Goal: Entertainment & Leisure: Browse casually

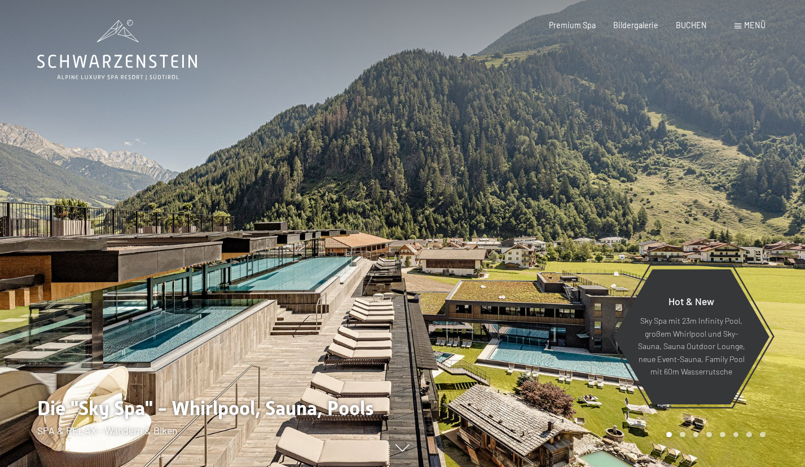
click at [736, 31] on div "Buchen Anfragen Premium Spa Bildergalerie BUCHEN Menü DE IT EN Gutschein Bilder…" at bounding box center [639, 25] width 251 height 11
click at [738, 27] on span at bounding box center [738, 26] width 7 height 5
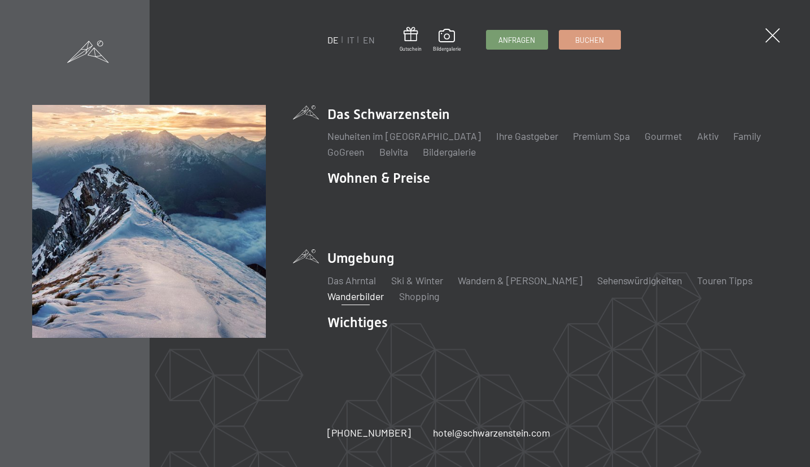
click at [351, 290] on link "Wanderbilder" at bounding box center [355, 296] width 56 height 12
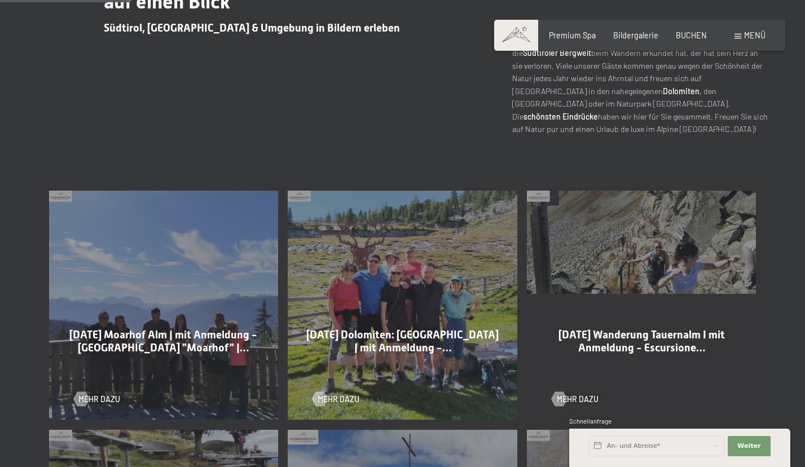
scroll to position [451, 0]
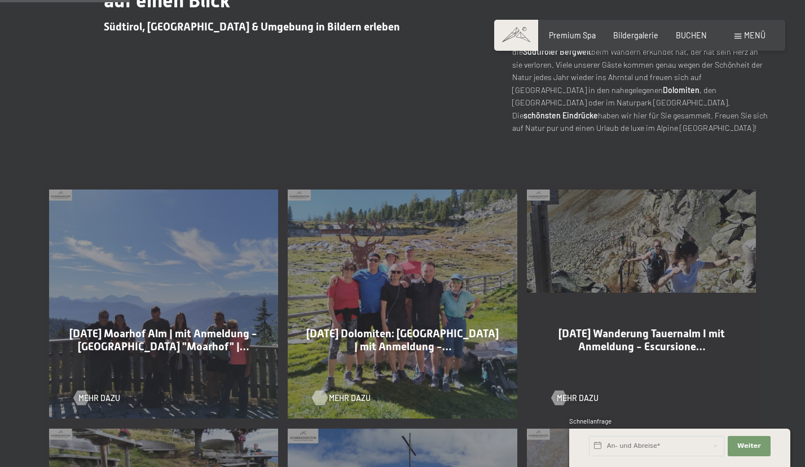
click at [336, 397] on span "Mehr dazu" at bounding box center [350, 398] width 42 height 11
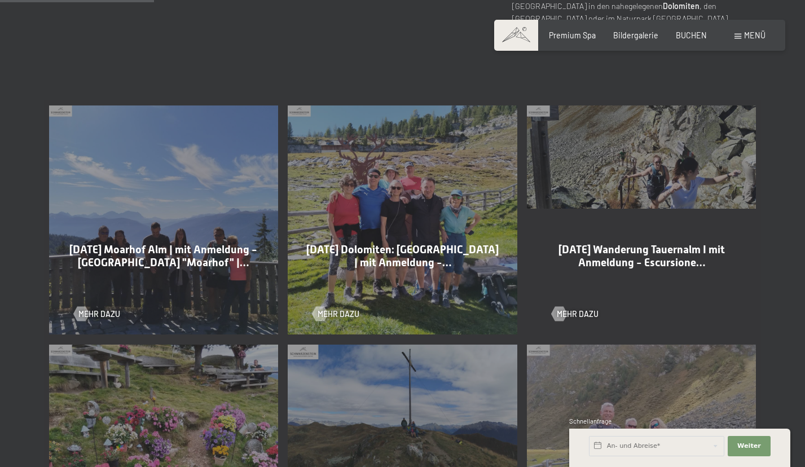
scroll to position [596, 0]
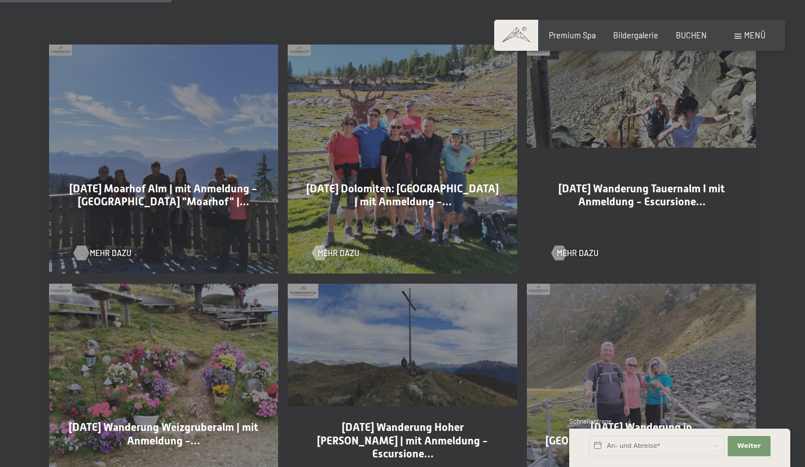
click at [107, 248] on span "Mehr dazu" at bounding box center [111, 253] width 42 height 11
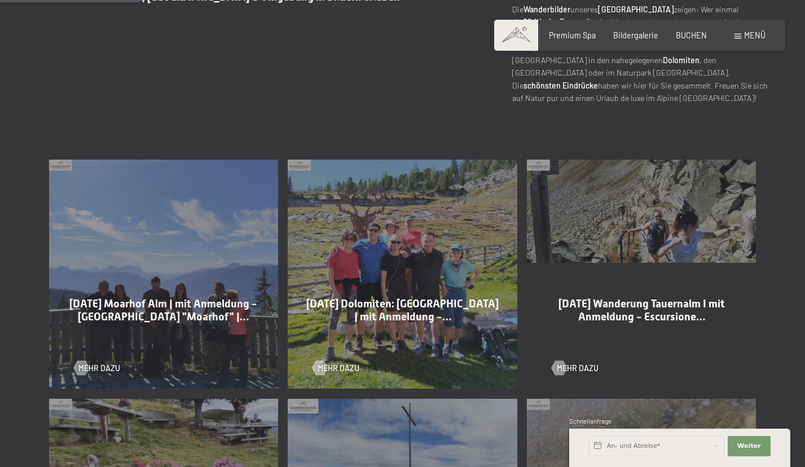
scroll to position [486, 0]
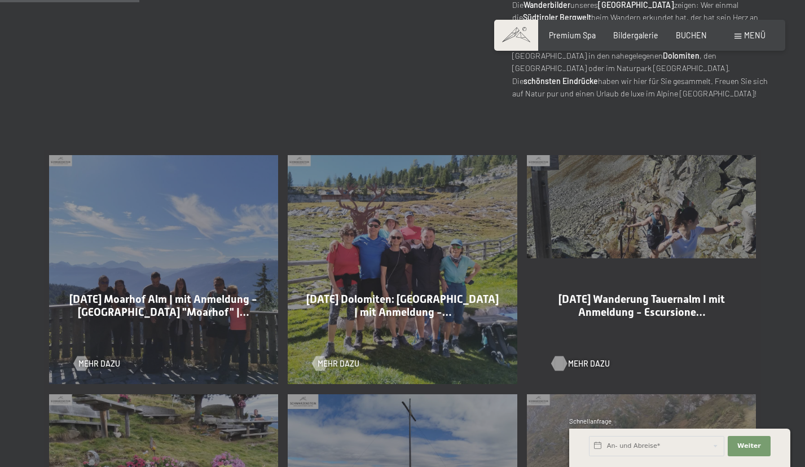
click at [569, 361] on span "Mehr dazu" at bounding box center [589, 363] width 42 height 11
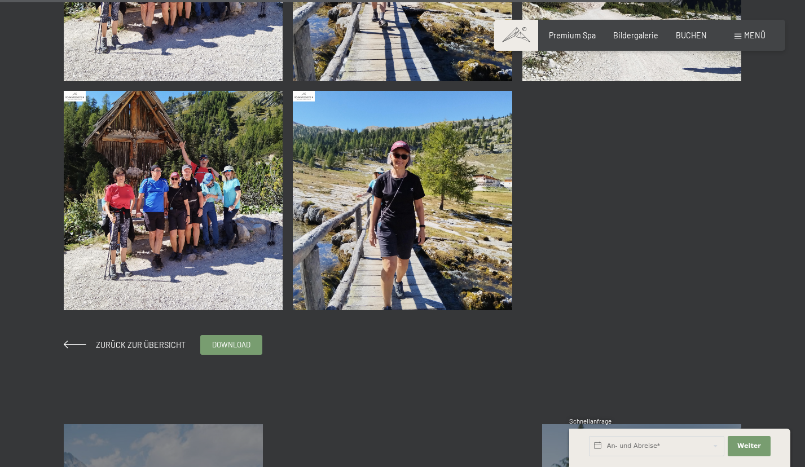
scroll to position [3133, 0]
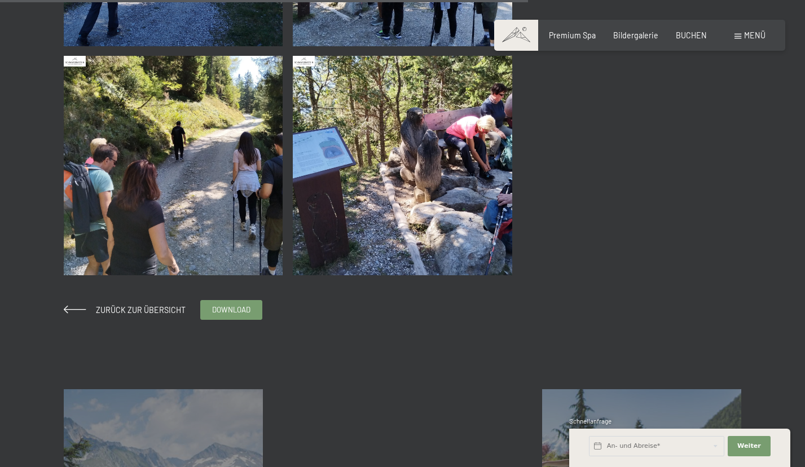
scroll to position [1364, 0]
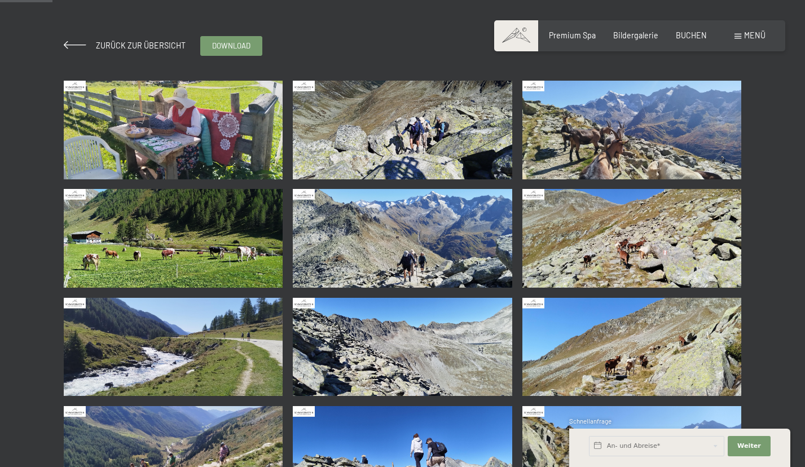
scroll to position [157, 0]
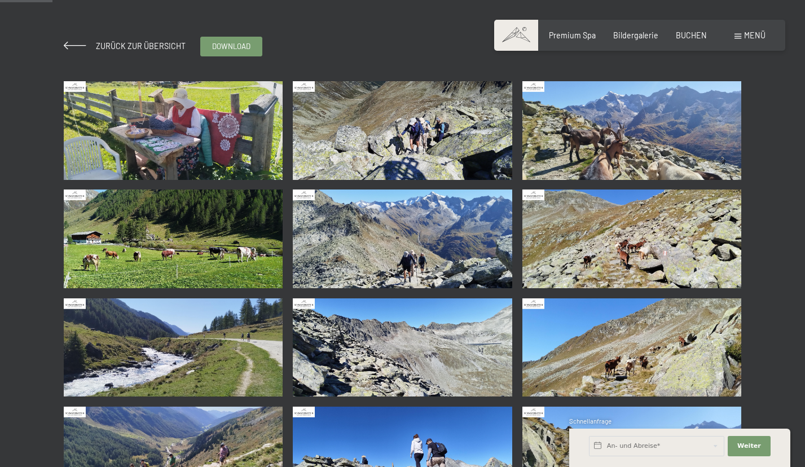
click at [429, 144] on img at bounding box center [402, 130] width 219 height 99
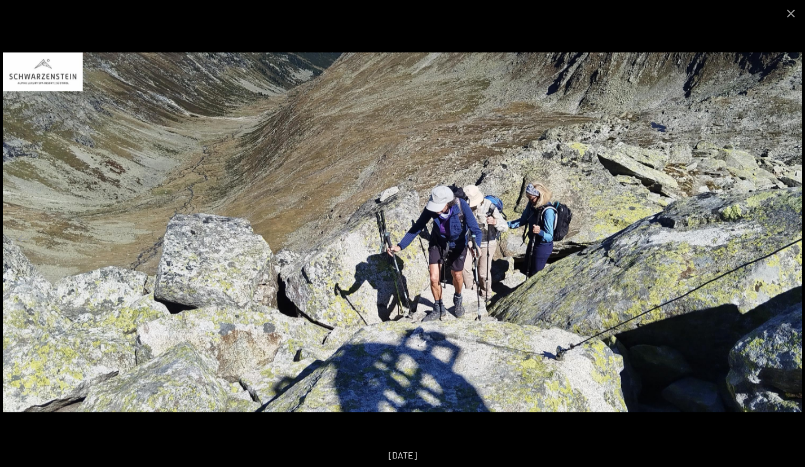
click at [783, 217] on img at bounding box center [403, 232] width 800 height 360
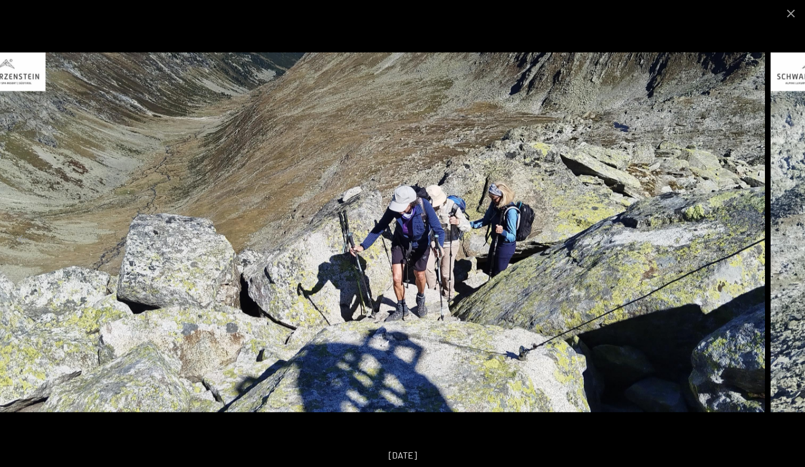
drag, startPoint x: 745, startPoint y: 227, endPoint x: 629, endPoint y: 235, distance: 116.5
click at [633, 235] on img at bounding box center [366, 232] width 800 height 360
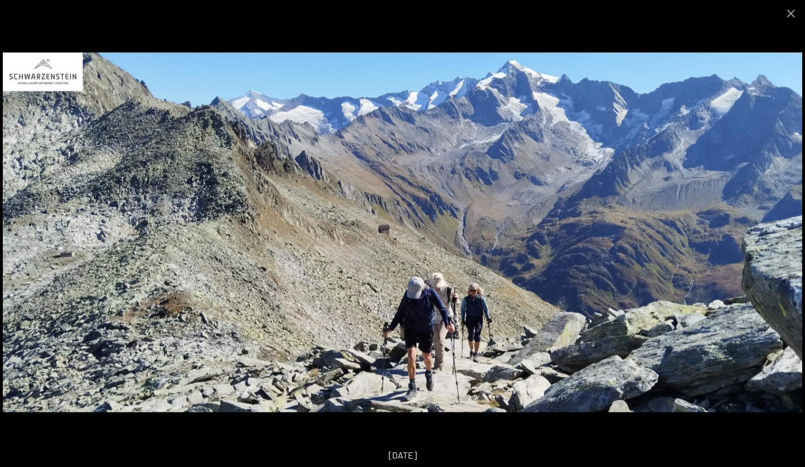
drag, startPoint x: 651, startPoint y: 232, endPoint x: 491, endPoint y: 246, distance: 160.3
click at [614, 232] on img at bounding box center [403, 232] width 800 height 360
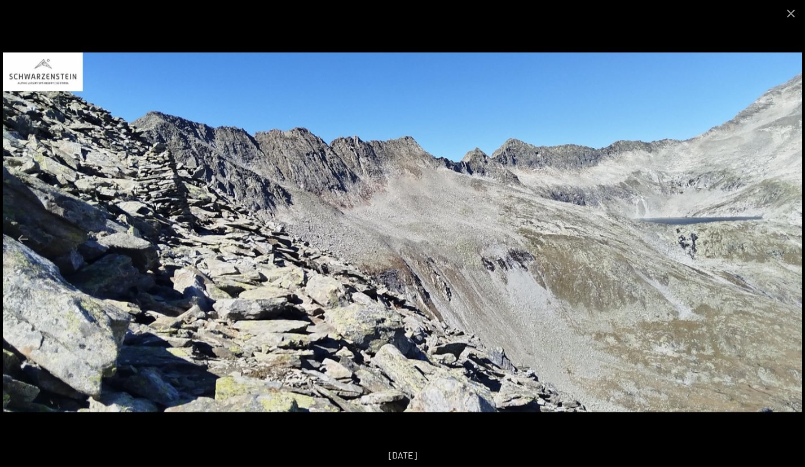
drag, startPoint x: 440, startPoint y: 251, endPoint x: 291, endPoint y: 260, distance: 149.2
click at [291, 260] on img at bounding box center [403, 232] width 800 height 360
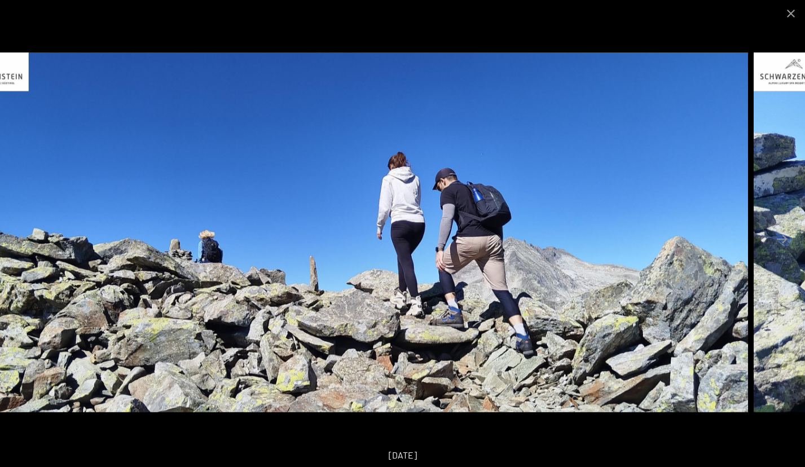
drag, startPoint x: 447, startPoint y: 274, endPoint x: 295, endPoint y: 311, distance: 157.4
click at [302, 311] on img at bounding box center [349, 232] width 800 height 360
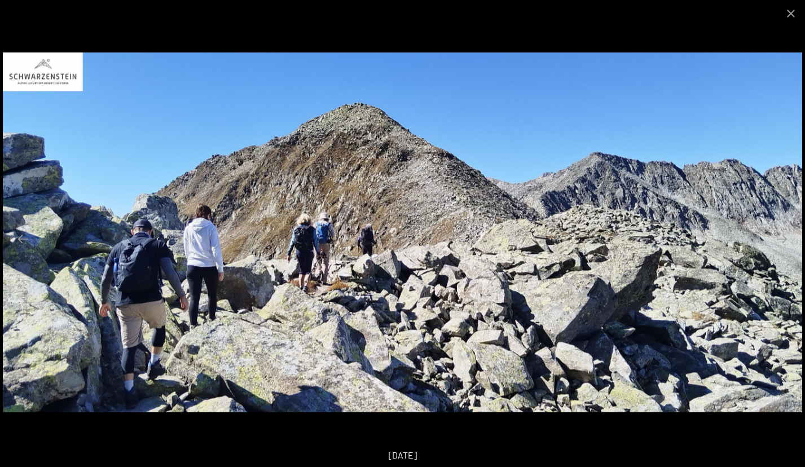
drag, startPoint x: 481, startPoint y: 293, endPoint x: 450, endPoint y: 293, distance: 31.6
click at [459, 293] on img at bounding box center [403, 232] width 800 height 360
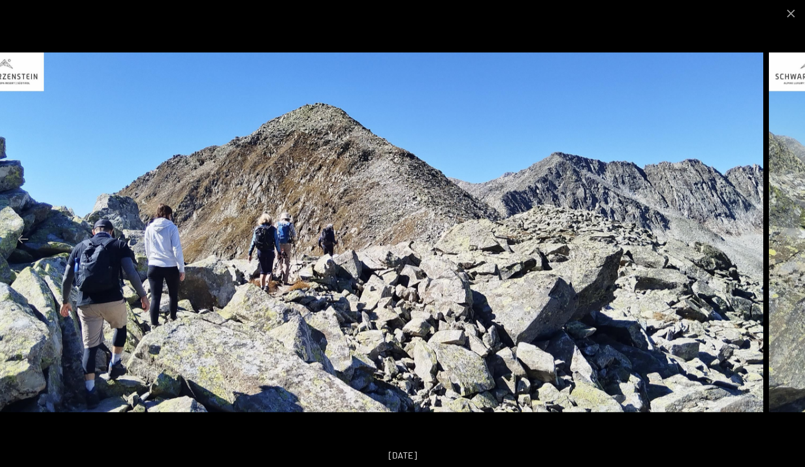
drag, startPoint x: 327, startPoint y: 324, endPoint x: 146, endPoint y: 339, distance: 181.7
click at [164, 338] on img at bounding box center [364, 232] width 800 height 360
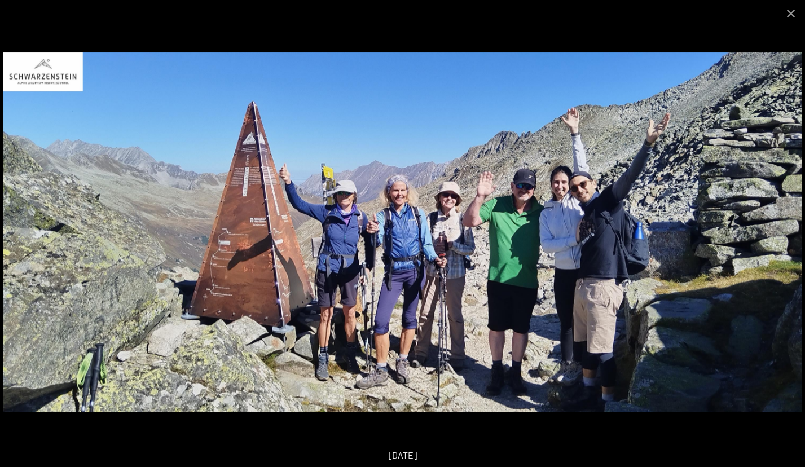
drag, startPoint x: 442, startPoint y: 226, endPoint x: 376, endPoint y: 226, distance: 65.5
click at [409, 226] on img at bounding box center [403, 232] width 800 height 360
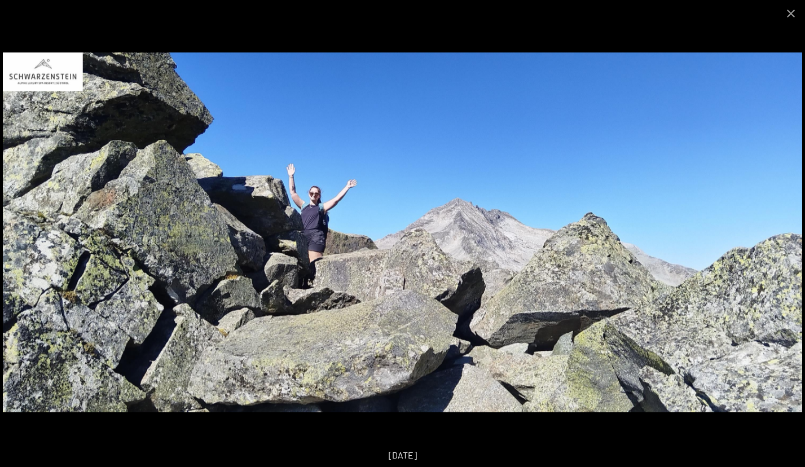
drag, startPoint x: 467, startPoint y: 197, endPoint x: 340, endPoint y: 218, distance: 128.7
click at [445, 200] on img at bounding box center [403, 232] width 800 height 360
drag, startPoint x: 494, startPoint y: 224, endPoint x: 279, endPoint y: 243, distance: 215.3
click at [469, 224] on img at bounding box center [403, 232] width 800 height 360
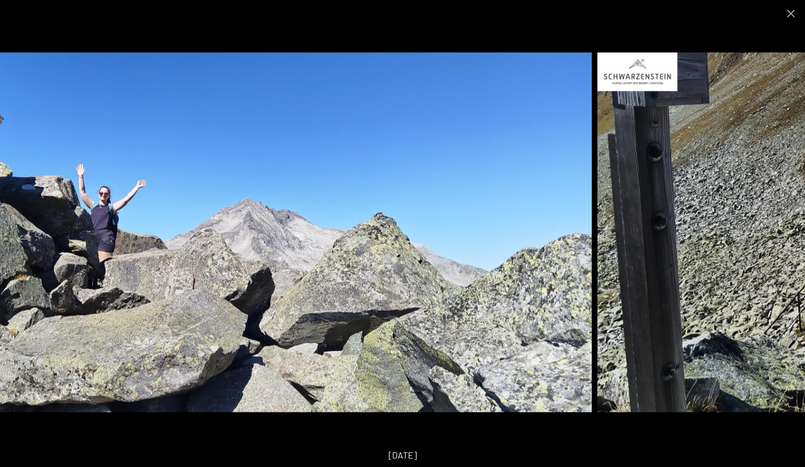
drag, startPoint x: 408, startPoint y: 251, endPoint x: 128, endPoint y: 251, distance: 279.9
click at [128, 251] on img at bounding box center [192, 232] width 800 height 360
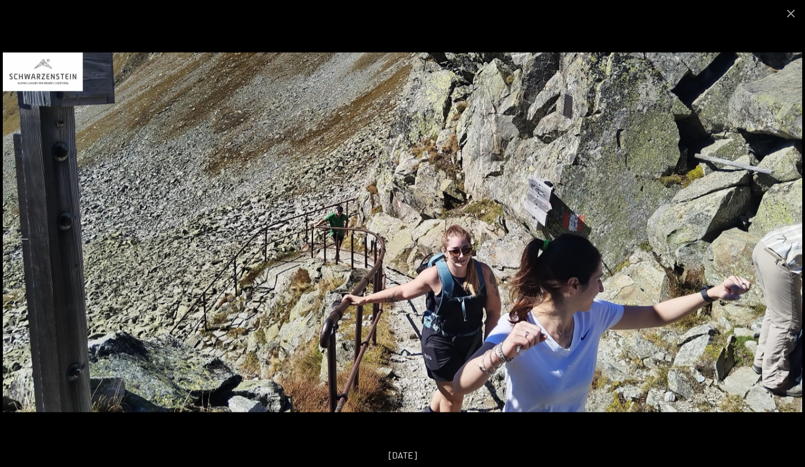
drag, startPoint x: 708, startPoint y: 276, endPoint x: 424, endPoint y: 296, distance: 284.5
click at [680, 276] on img at bounding box center [403, 232] width 800 height 360
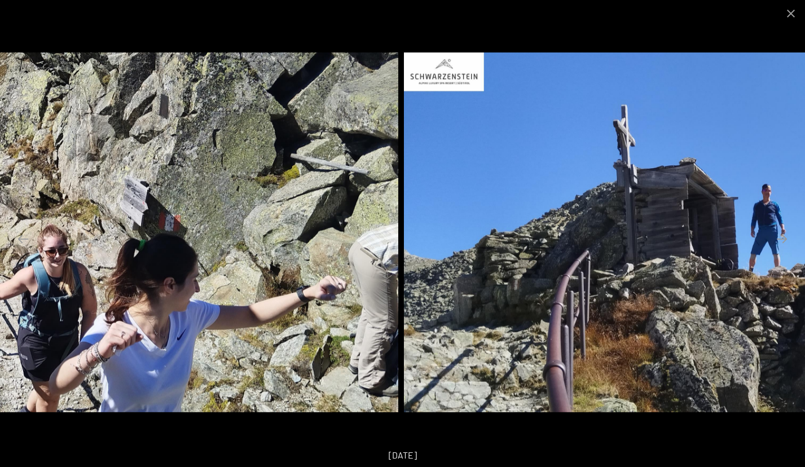
drag, startPoint x: 703, startPoint y: 271, endPoint x: 299, endPoint y: 327, distance: 407.8
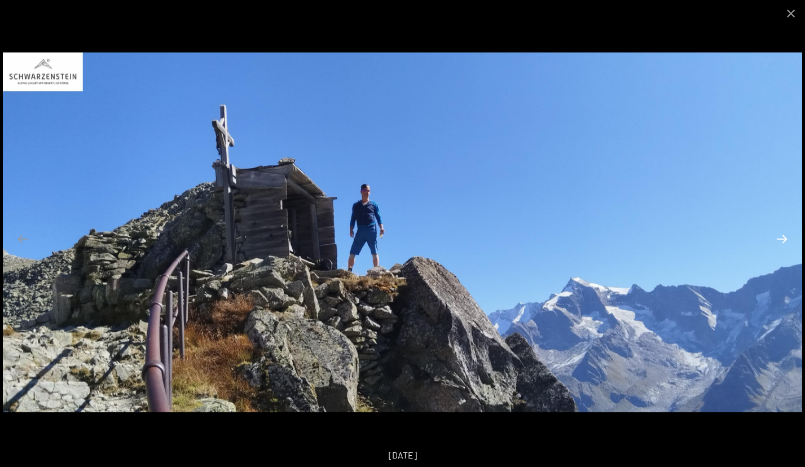
click at [786, 240] on button "Next slide" at bounding box center [782, 239] width 24 height 22
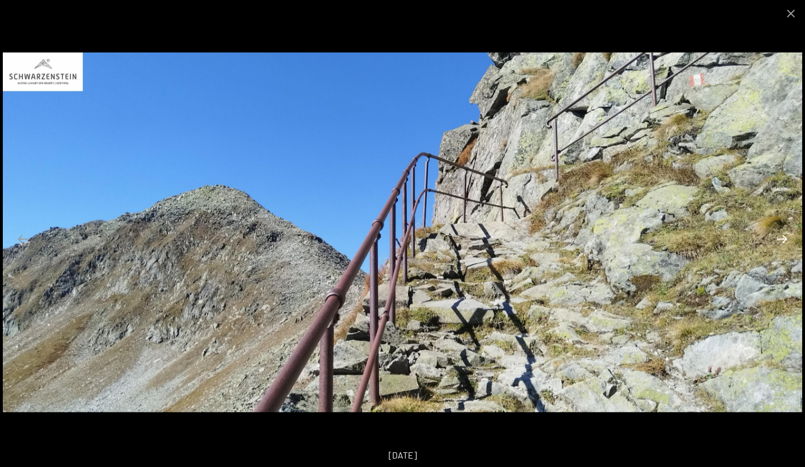
click at [786, 240] on button "Next slide" at bounding box center [782, 239] width 24 height 22
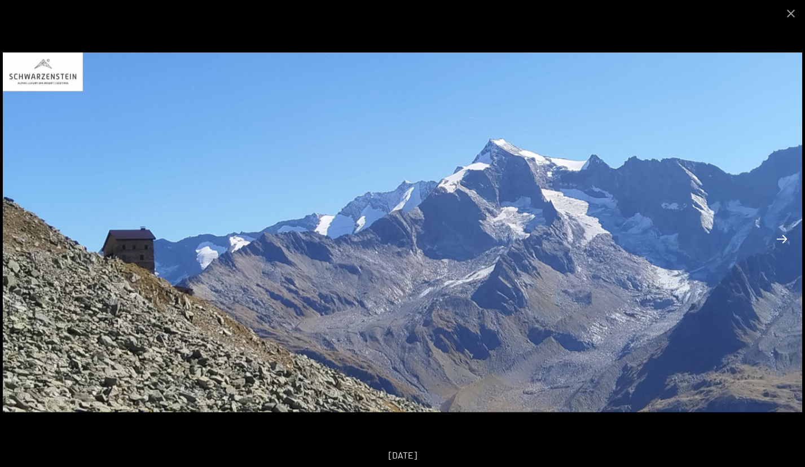
click at [786, 240] on button "Next slide" at bounding box center [782, 239] width 24 height 22
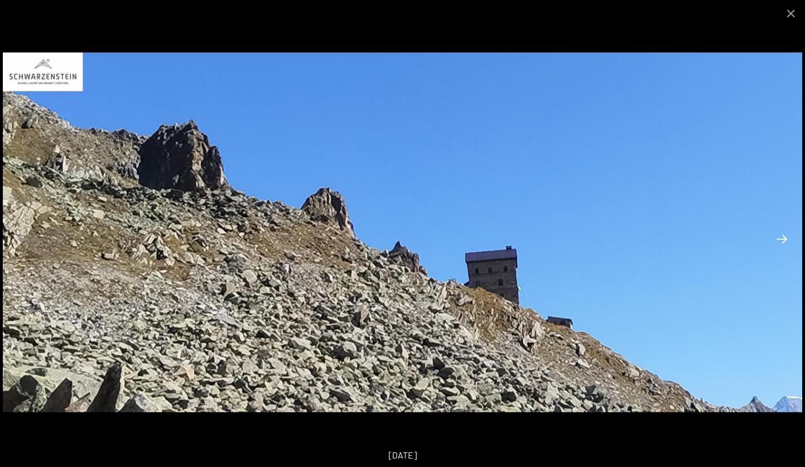
click at [786, 240] on button "Next slide" at bounding box center [782, 239] width 24 height 22
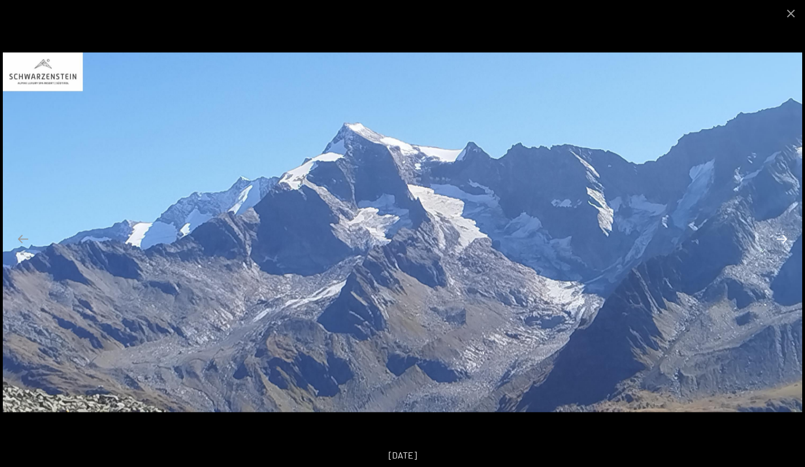
click at [786, 240] on button "Next slide" at bounding box center [782, 239] width 24 height 22
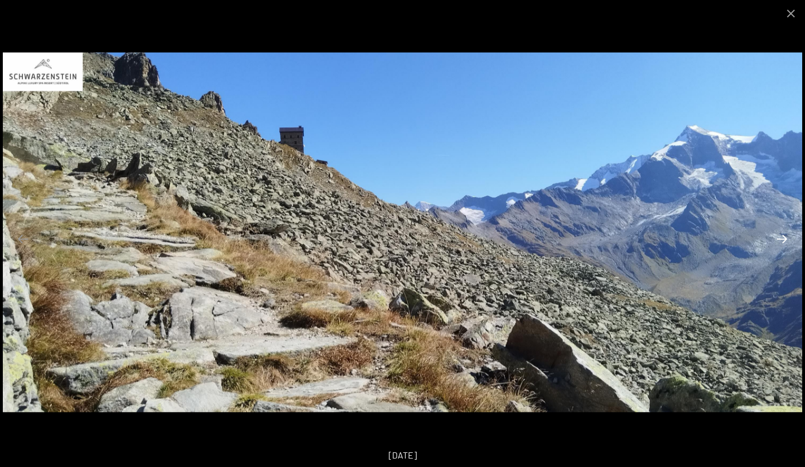
click at [786, 240] on button "Next slide" at bounding box center [782, 239] width 24 height 22
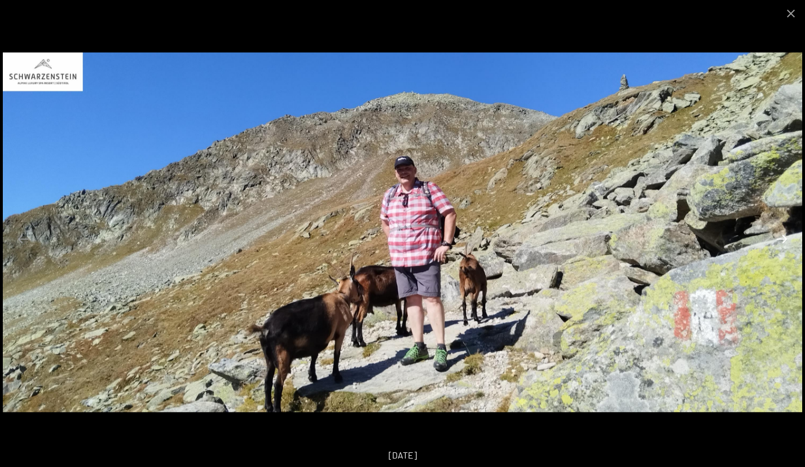
click at [786, 240] on button "Next slide" at bounding box center [782, 239] width 24 height 22
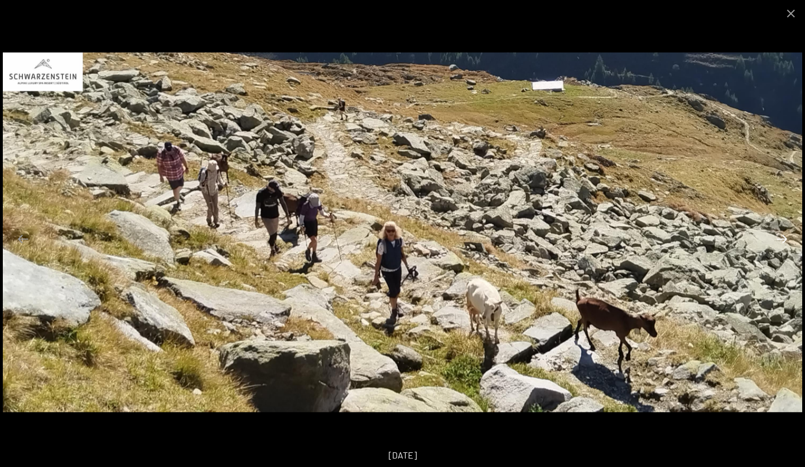
click at [786, 240] on button "Next slide" at bounding box center [782, 239] width 24 height 22
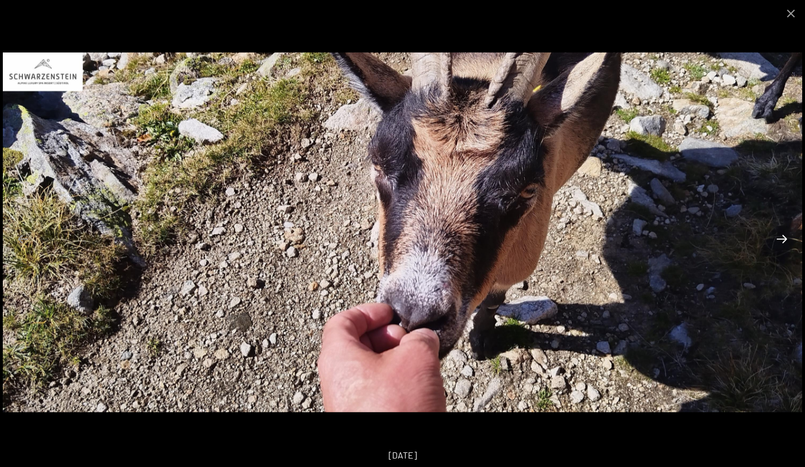
click at [786, 240] on button "Next slide" at bounding box center [782, 239] width 24 height 22
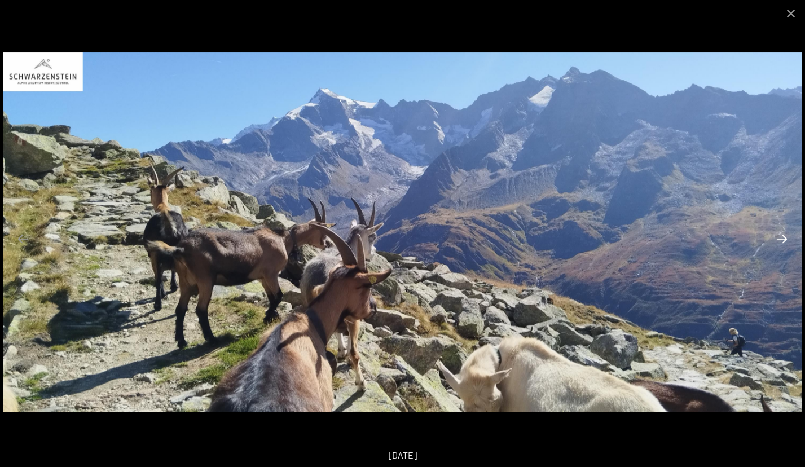
click at [786, 240] on button "Next slide" at bounding box center [782, 239] width 24 height 22
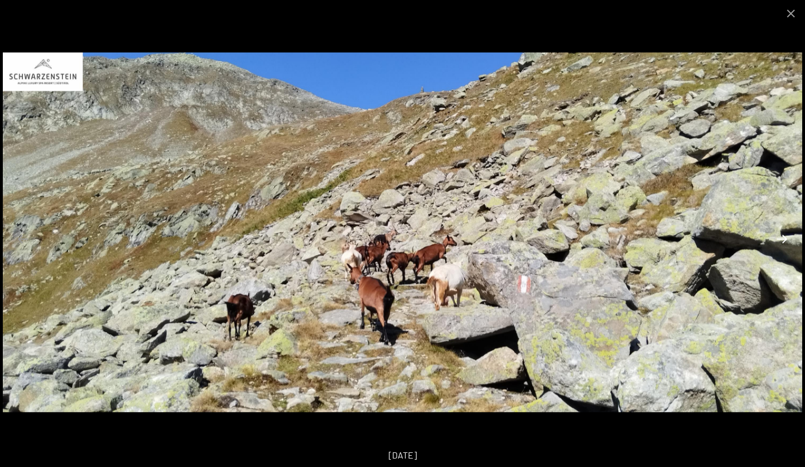
click at [786, 240] on button "Next slide" at bounding box center [782, 239] width 24 height 22
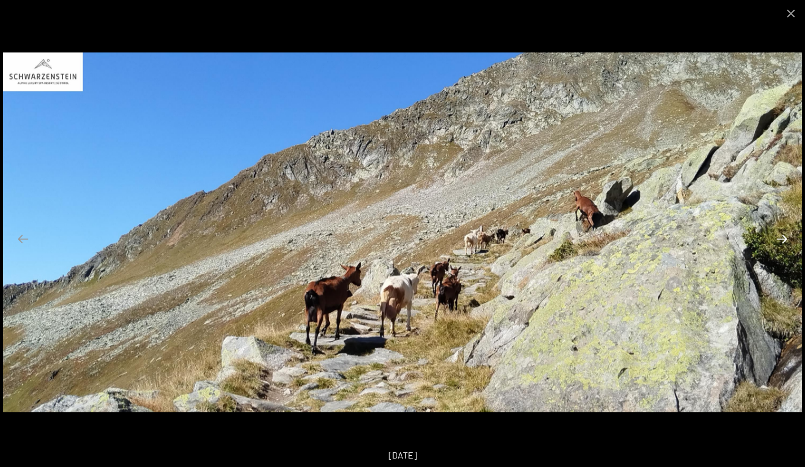
click at [786, 240] on button "Next slide" at bounding box center [782, 239] width 24 height 22
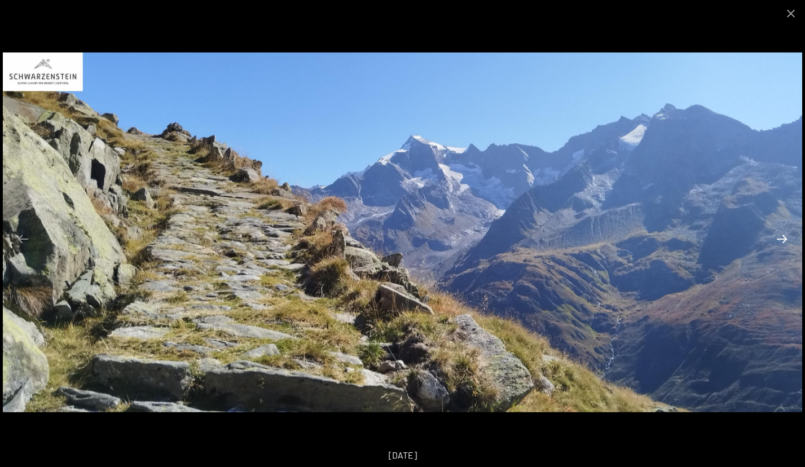
click at [786, 240] on button "Next slide" at bounding box center [782, 239] width 24 height 22
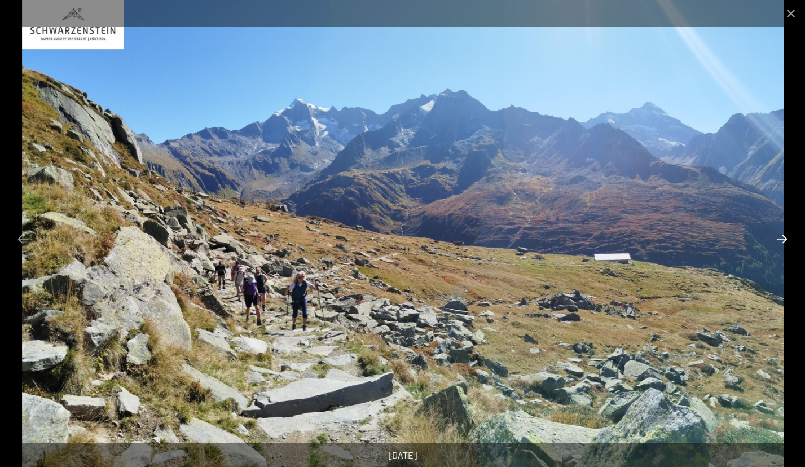
click at [786, 240] on button "Next slide" at bounding box center [782, 239] width 24 height 22
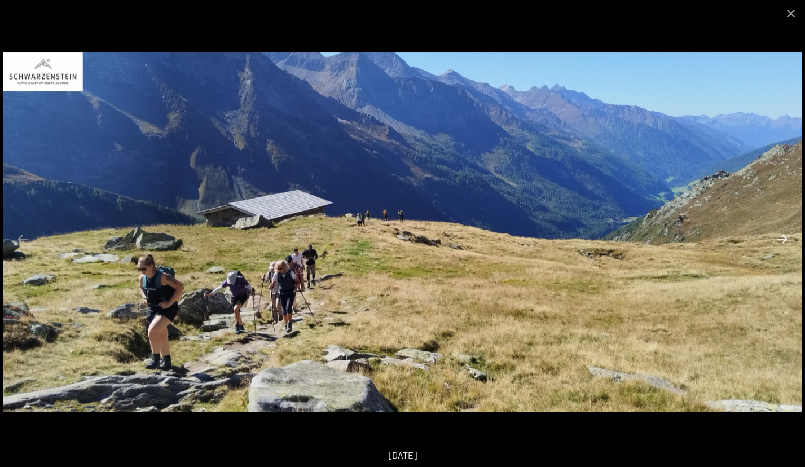
click at [786, 240] on button "Next slide" at bounding box center [782, 239] width 24 height 22
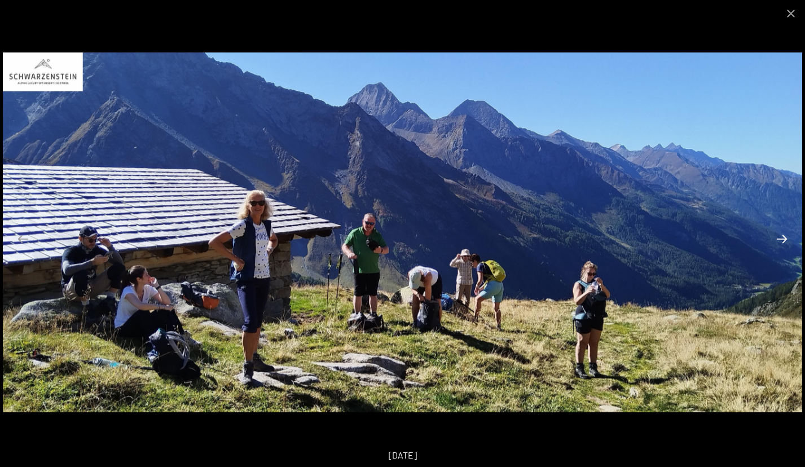
click at [786, 240] on button "Next slide" at bounding box center [782, 239] width 24 height 22
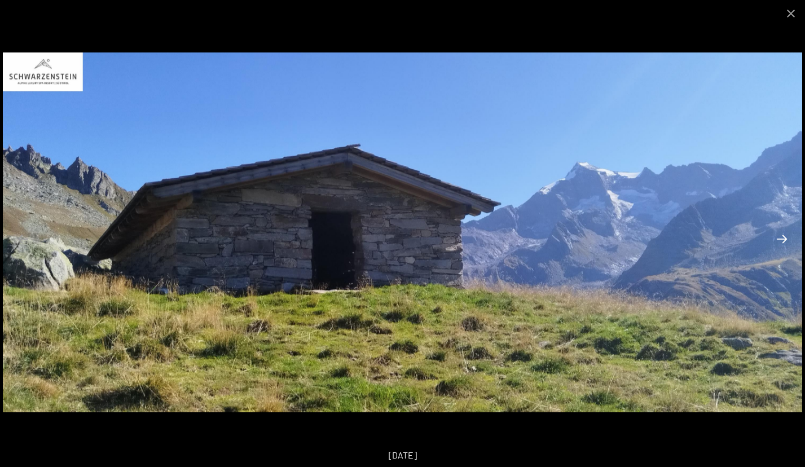
click at [786, 240] on button "Next slide" at bounding box center [782, 239] width 24 height 22
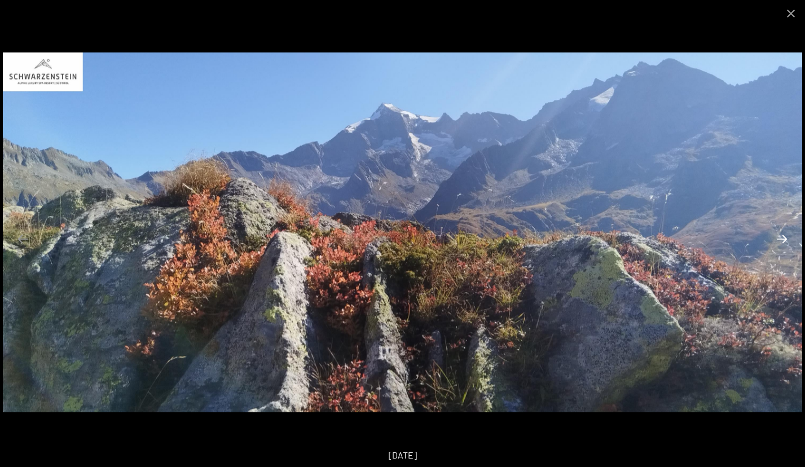
click at [786, 240] on button "Next slide" at bounding box center [782, 239] width 24 height 22
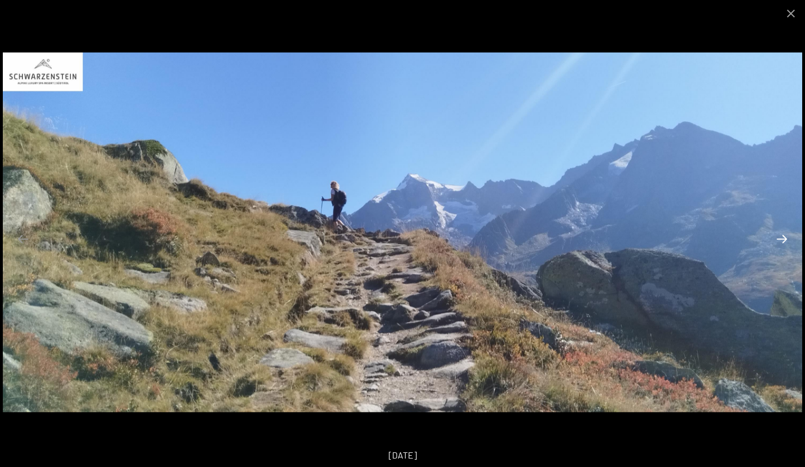
click at [786, 240] on button "Next slide" at bounding box center [782, 239] width 24 height 22
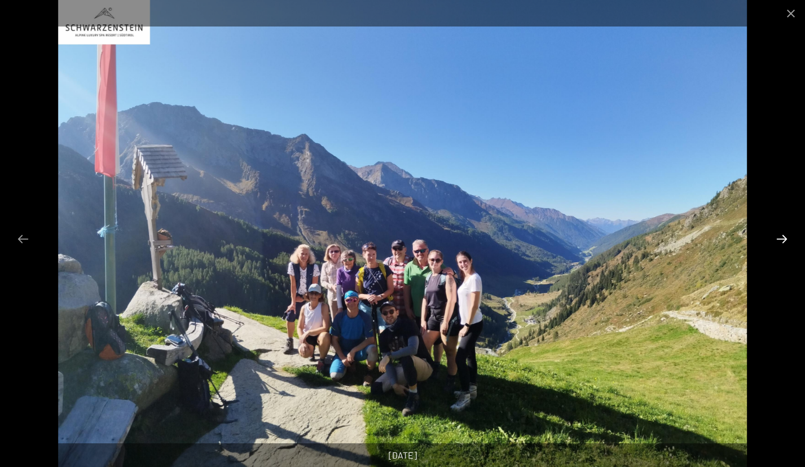
click at [786, 240] on button "Next slide" at bounding box center [782, 239] width 24 height 22
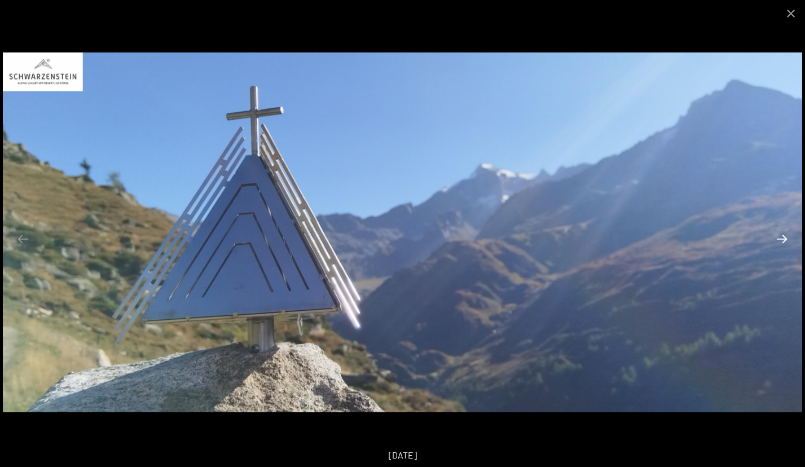
click at [786, 240] on button "Next slide" at bounding box center [782, 239] width 24 height 22
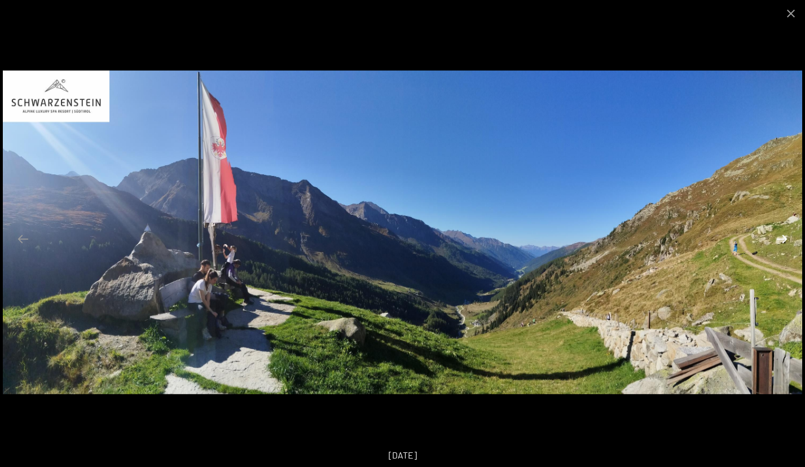
click at [786, 240] on button "Next slide" at bounding box center [782, 239] width 24 height 22
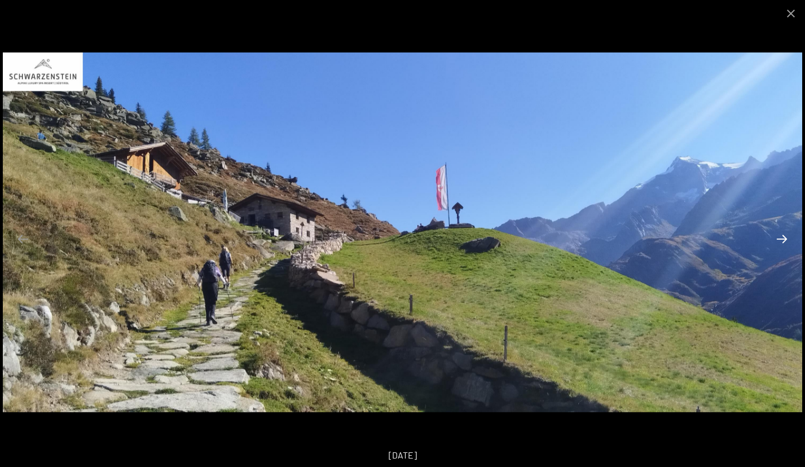
click at [786, 240] on button "Next slide" at bounding box center [782, 239] width 24 height 22
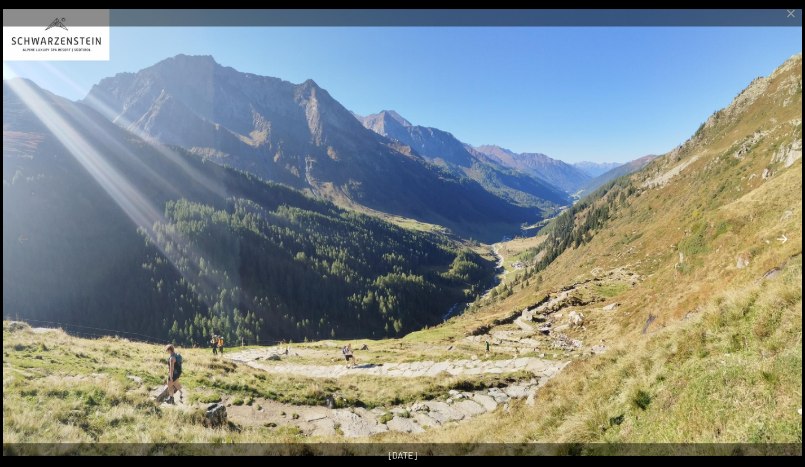
click at [786, 240] on button "Next slide" at bounding box center [782, 239] width 24 height 22
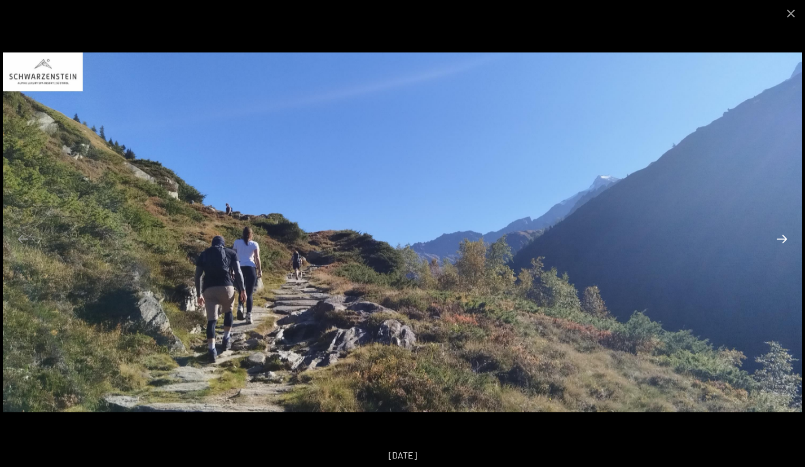
click at [786, 240] on button "Next slide" at bounding box center [782, 239] width 24 height 22
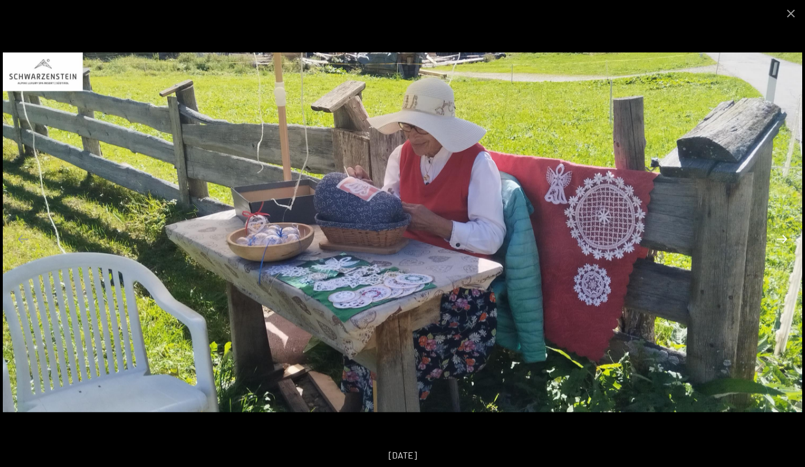
click at [786, 240] on button "Next slide" at bounding box center [782, 239] width 24 height 22
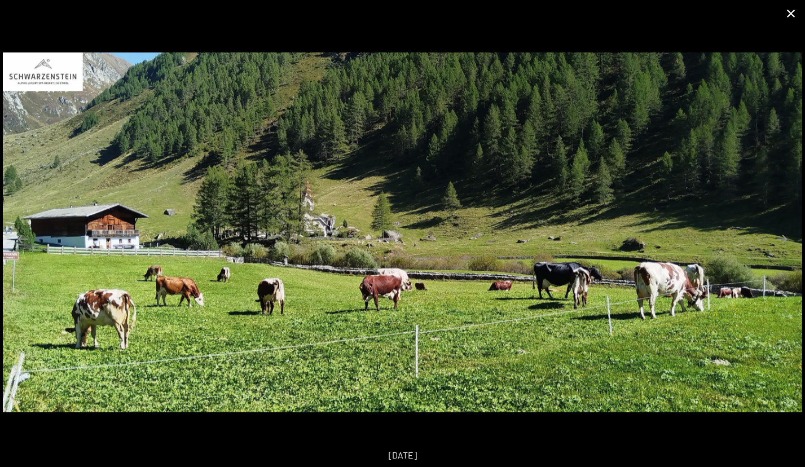
click at [788, 10] on button "Close gallery" at bounding box center [791, 13] width 28 height 27
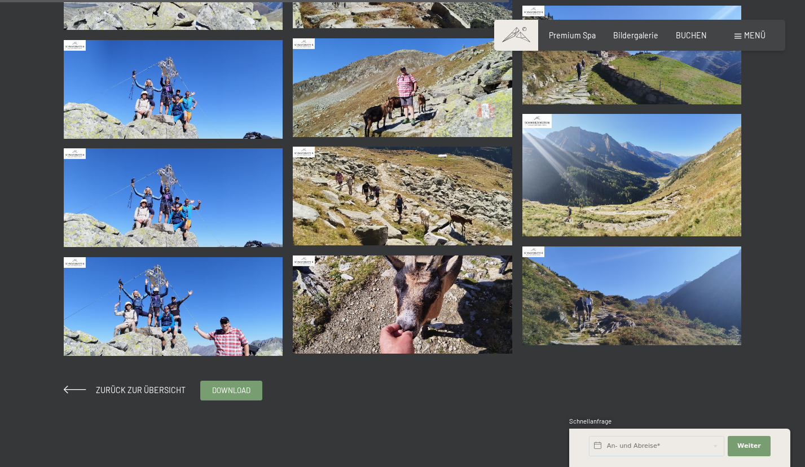
scroll to position [1955, 0]
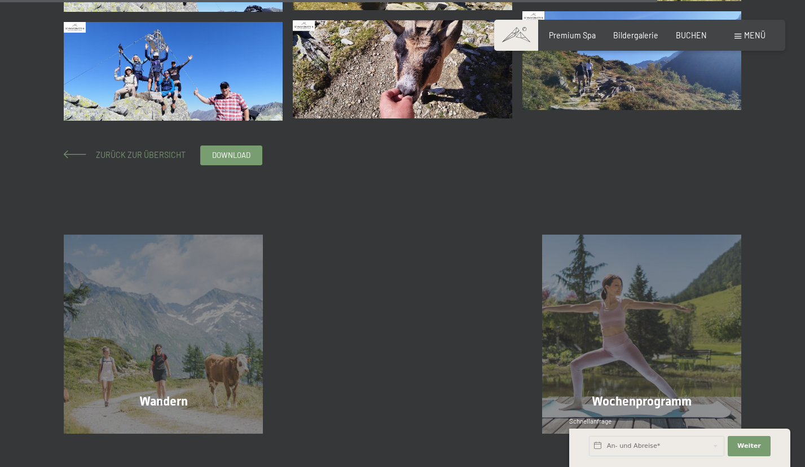
click at [148, 157] on span "Zurück zur Übersicht" at bounding box center [137, 155] width 98 height 10
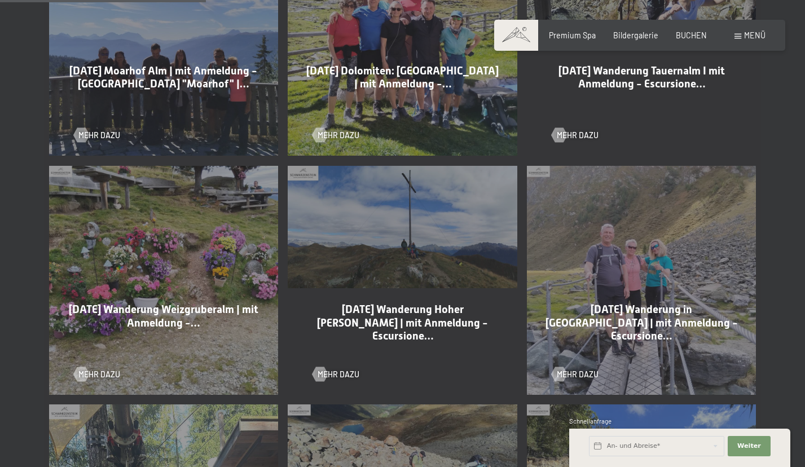
scroll to position [716, 0]
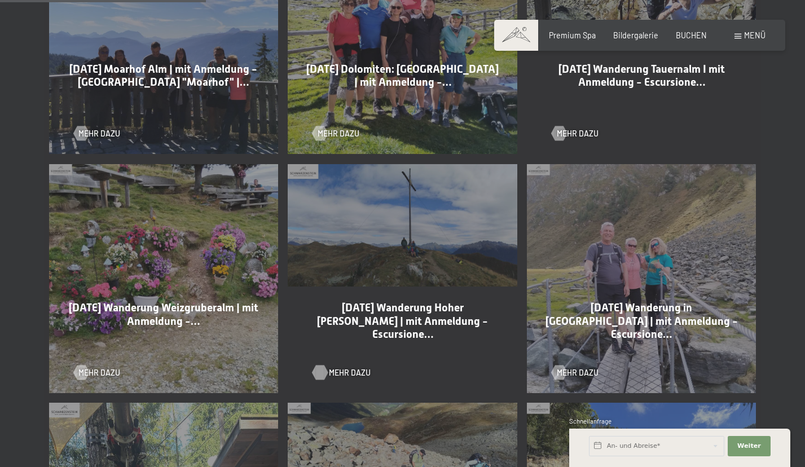
click at [344, 370] on span "Mehr dazu" at bounding box center [350, 372] width 42 height 11
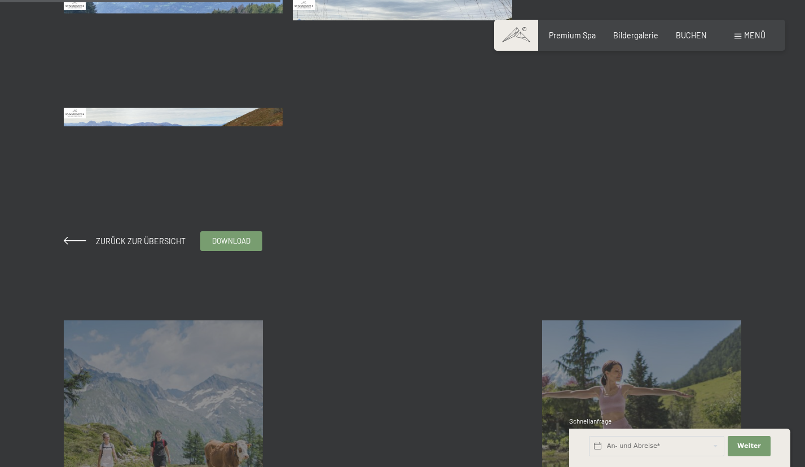
scroll to position [304, 0]
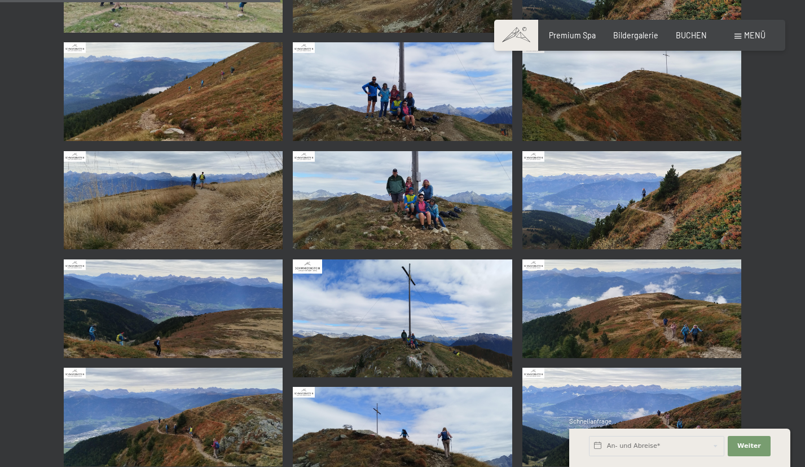
click at [410, 194] on img at bounding box center [402, 200] width 219 height 99
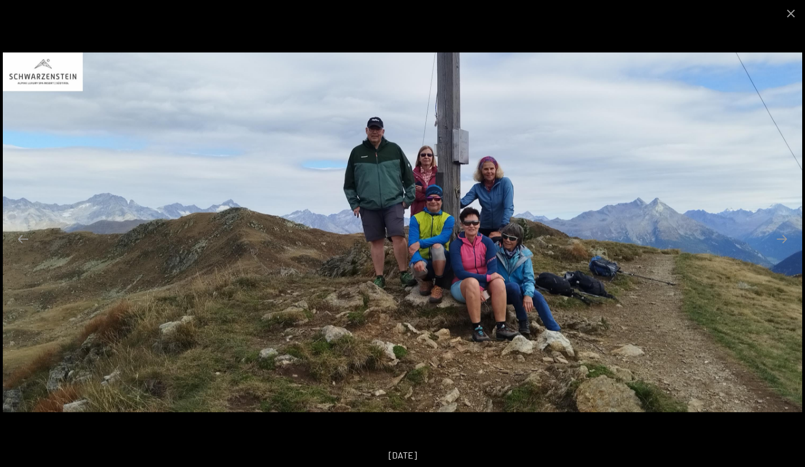
click at [480, 54] on img at bounding box center [403, 232] width 800 height 360
click at [787, 17] on button "Close gallery" at bounding box center [791, 13] width 28 height 27
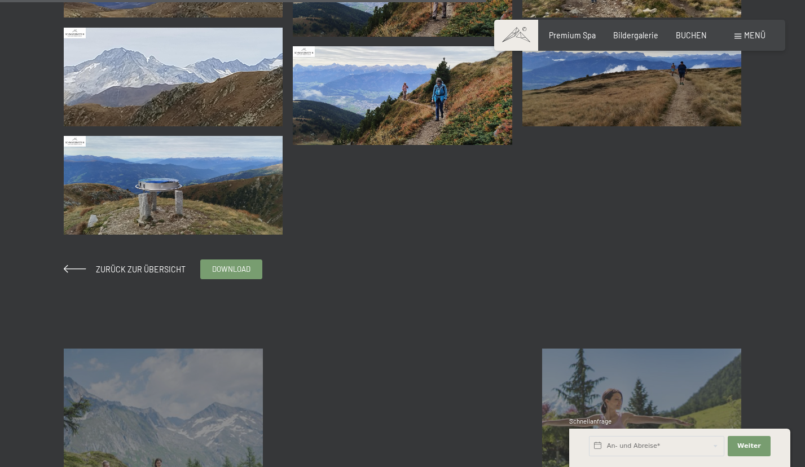
scroll to position [1178, 0]
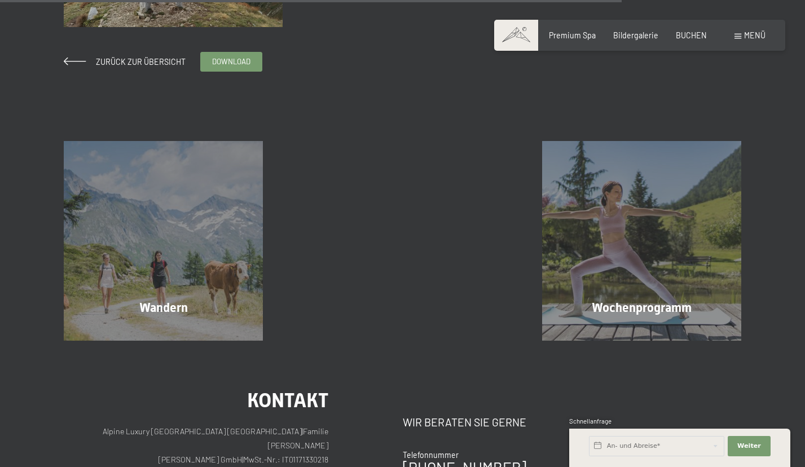
click at [101, 68] on div "Zurück zur Übersicht download" at bounding box center [163, 62] width 199 height 20
click at [107, 64] on span "Zurück zur Übersicht" at bounding box center [137, 62] width 98 height 10
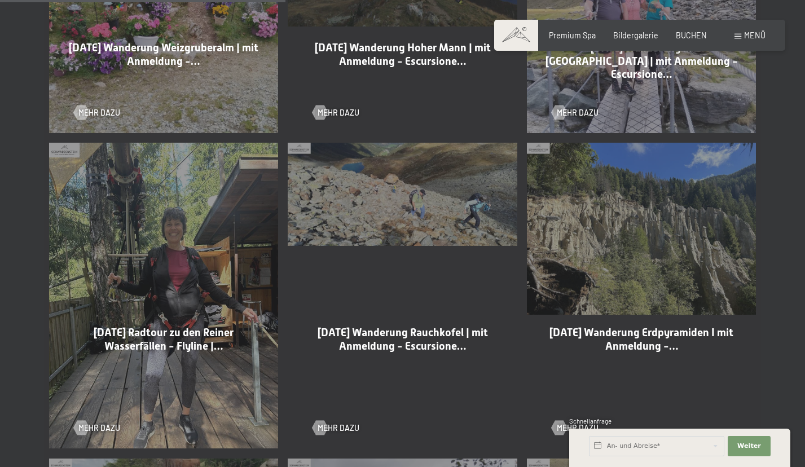
scroll to position [999, 0]
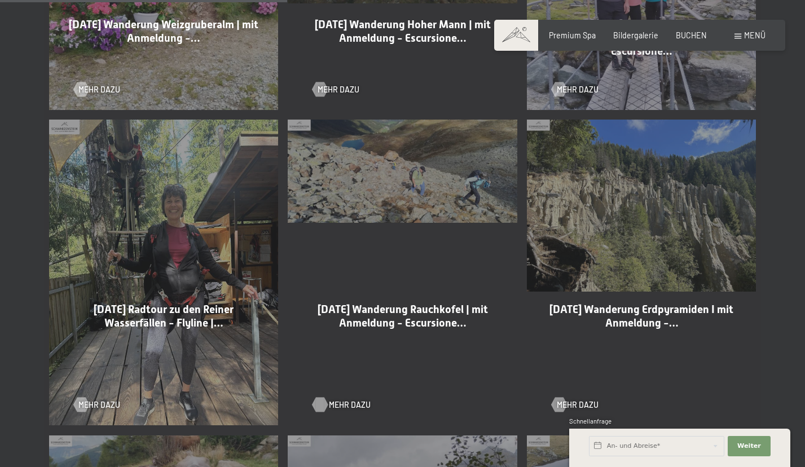
click at [324, 403] on div at bounding box center [320, 404] width 8 height 15
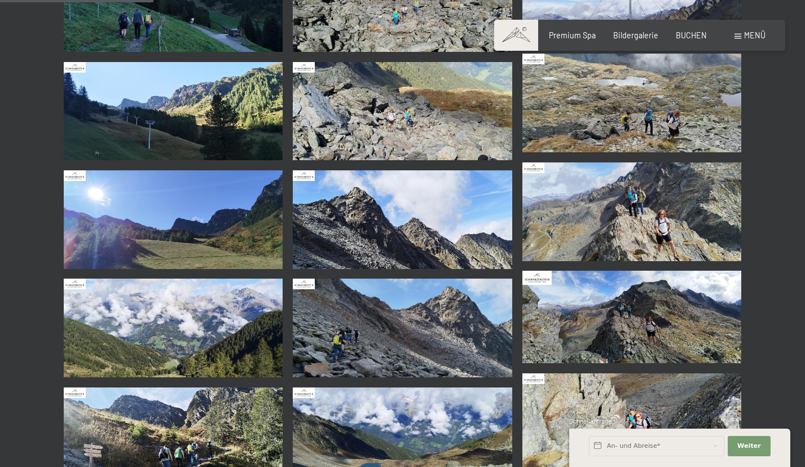
scroll to position [394, 0]
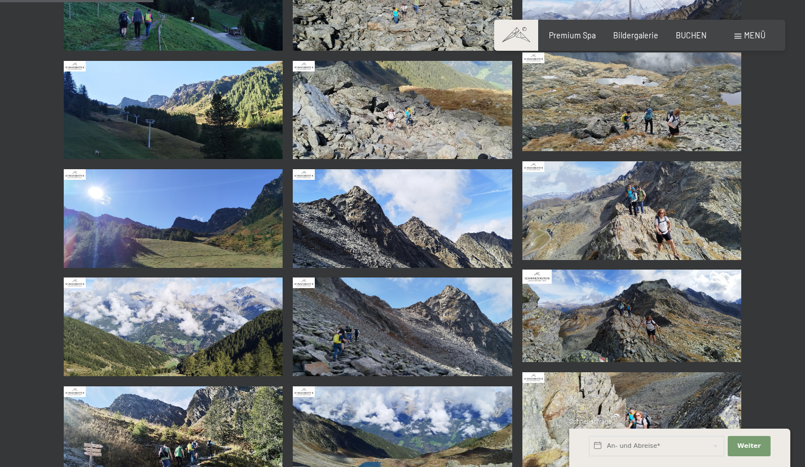
click at [620, 213] on img at bounding box center [631, 210] width 219 height 99
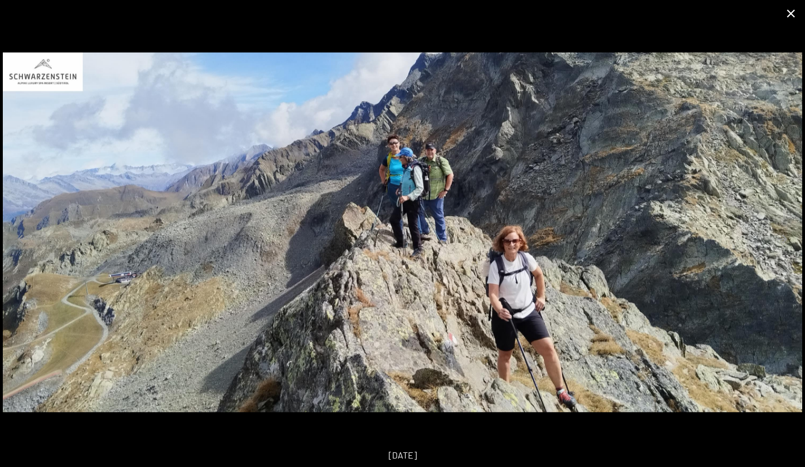
click at [793, 13] on button "Close gallery" at bounding box center [791, 13] width 28 height 27
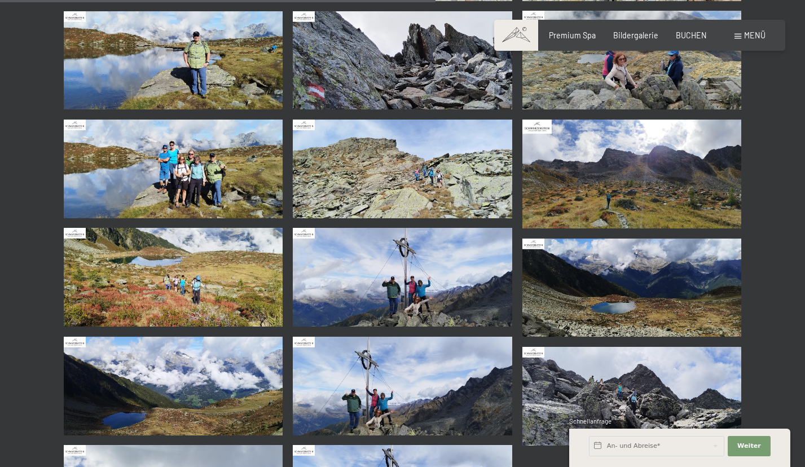
scroll to position [1225, 0]
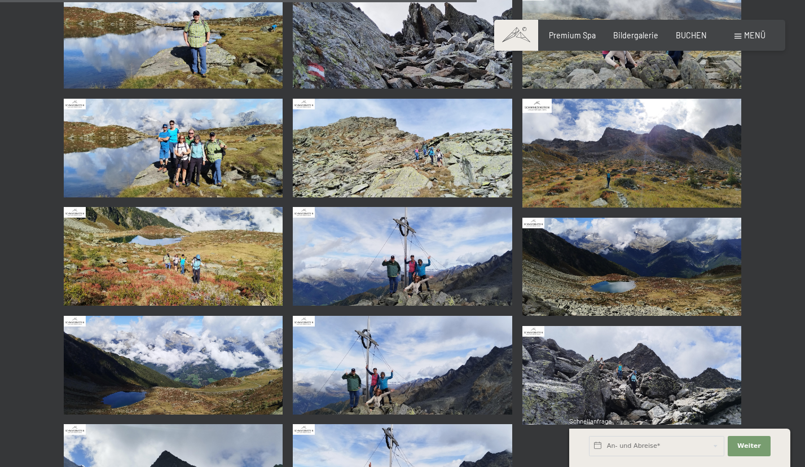
click at [402, 283] on img at bounding box center [402, 256] width 219 height 99
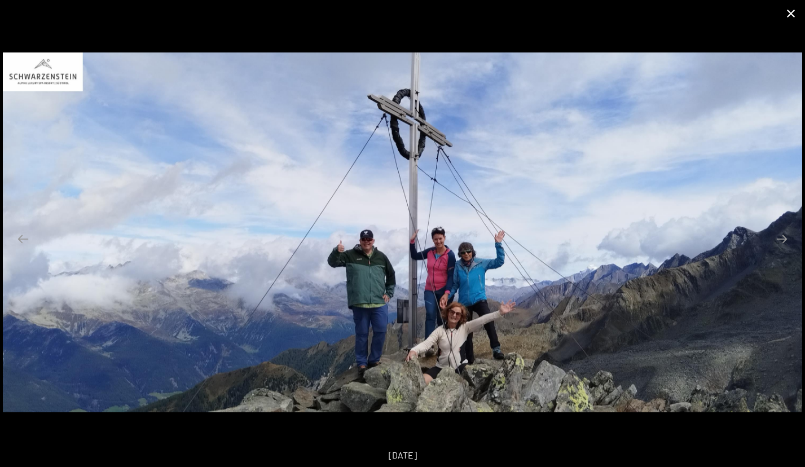
click at [783, 10] on button "Close gallery" at bounding box center [791, 13] width 28 height 27
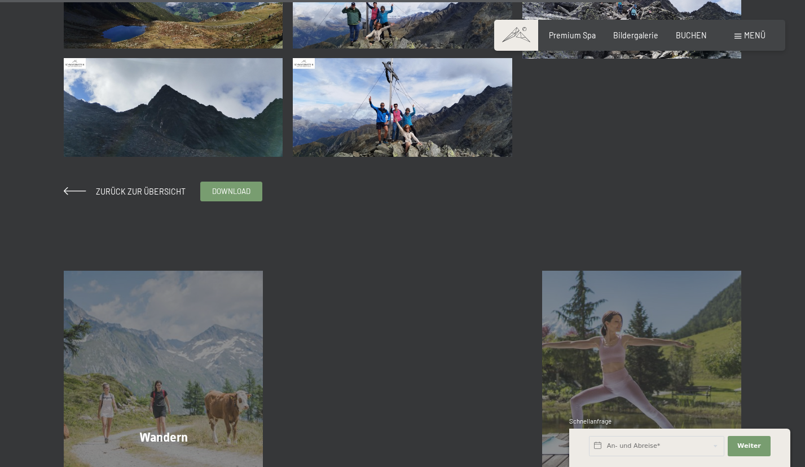
scroll to position [1601, 0]
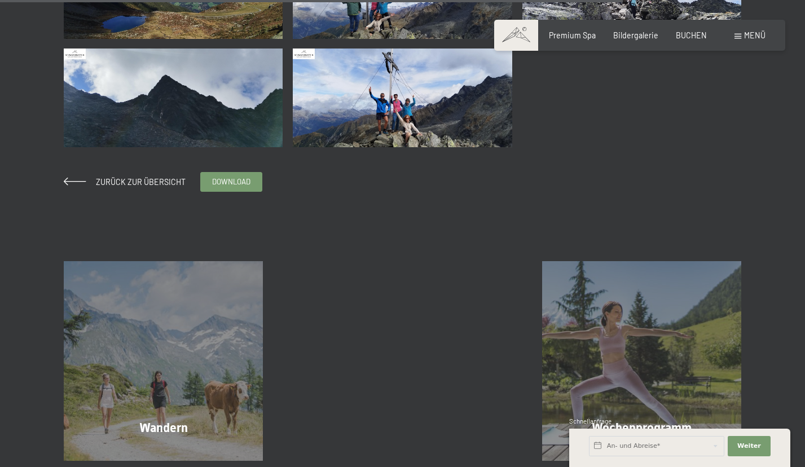
click at [380, 78] on img at bounding box center [402, 98] width 219 height 99
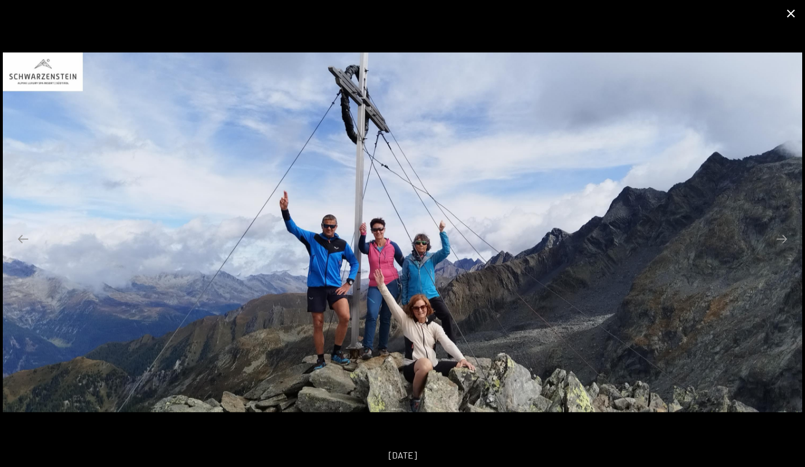
click at [791, 11] on button "Close gallery" at bounding box center [791, 13] width 28 height 27
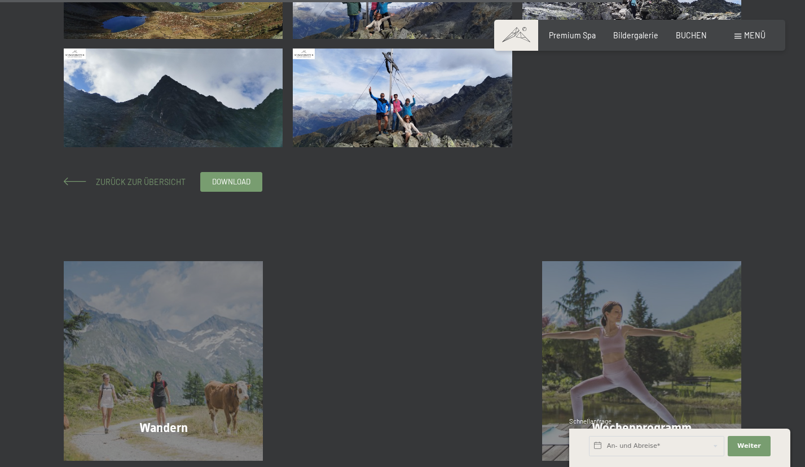
click at [131, 182] on span "Zurück zur Übersicht" at bounding box center [137, 182] width 98 height 10
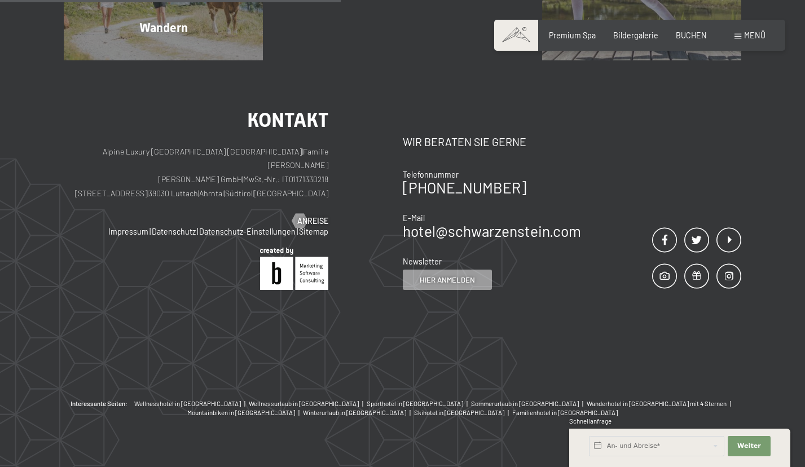
scroll to position [1303, 0]
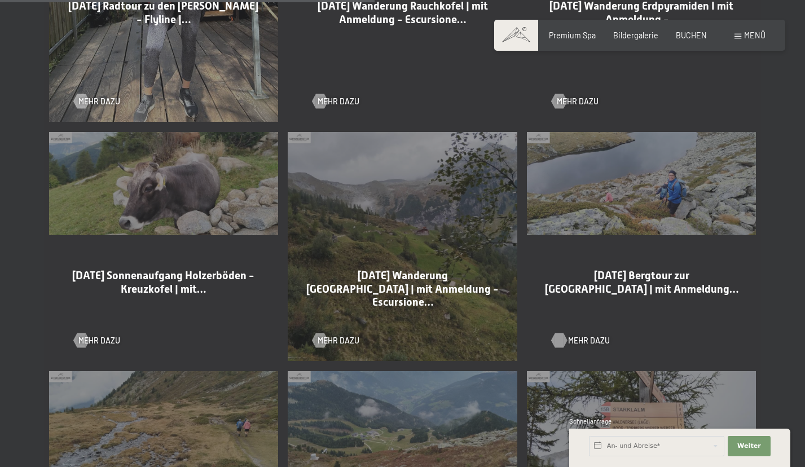
click at [571, 340] on span "Mehr dazu" at bounding box center [589, 340] width 42 height 11
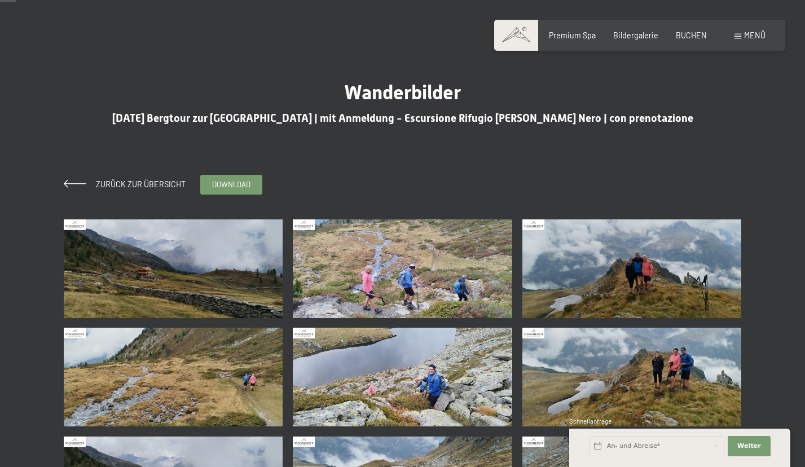
scroll to position [20, 0]
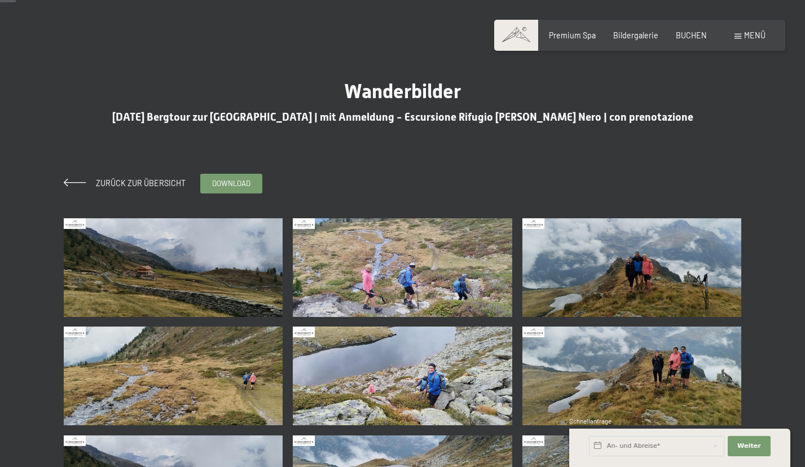
click at [617, 345] on img at bounding box center [631, 376] width 219 height 99
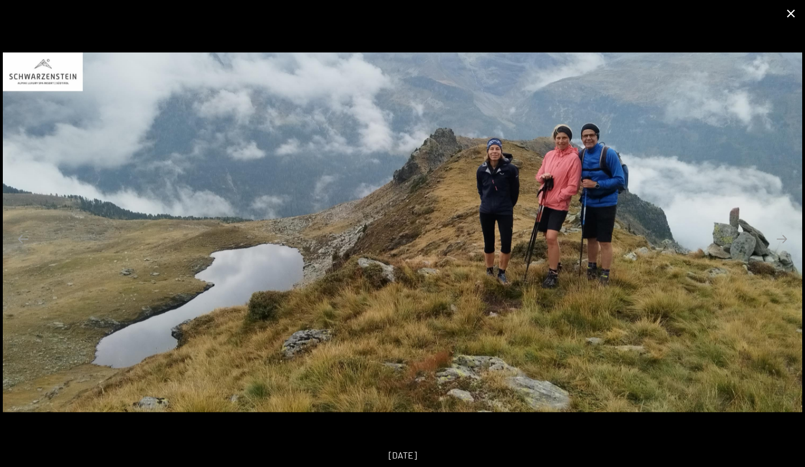
click at [793, 14] on button "Close gallery" at bounding box center [791, 13] width 28 height 27
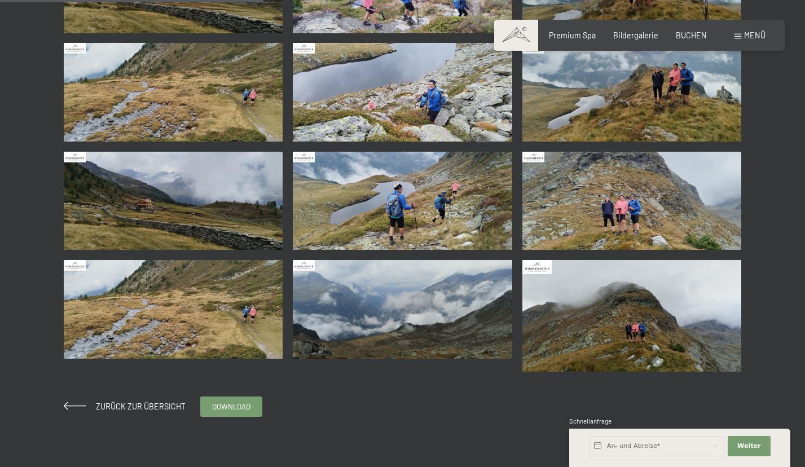
scroll to position [356, 0]
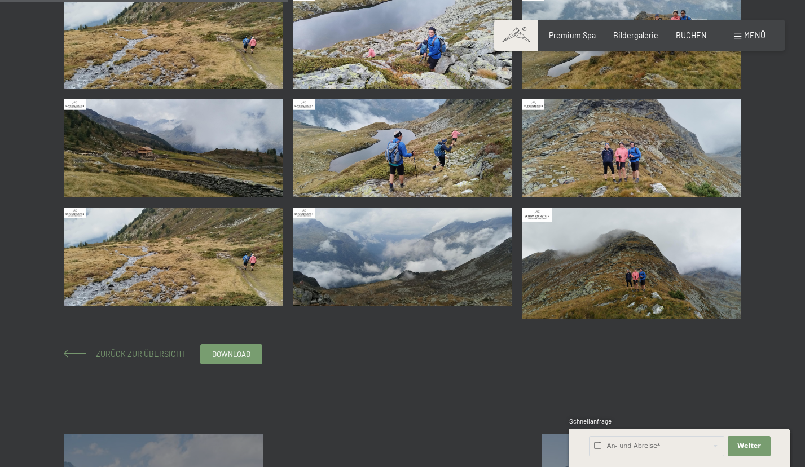
click at [151, 354] on span "Zurück zur Übersicht" at bounding box center [137, 354] width 98 height 10
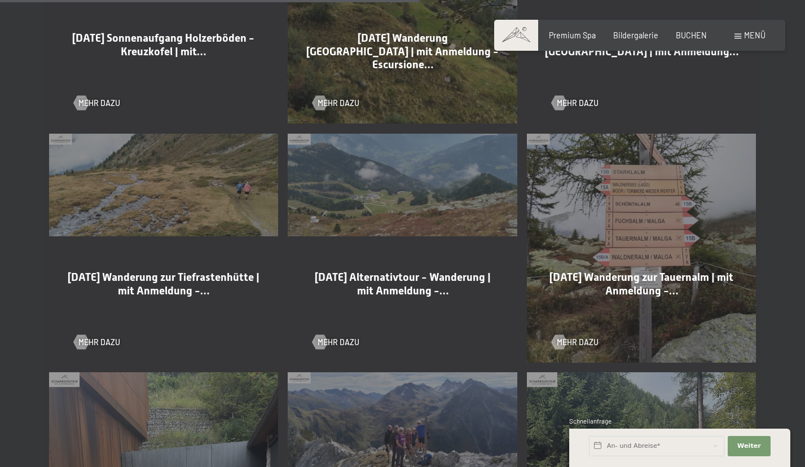
scroll to position [1551, 0]
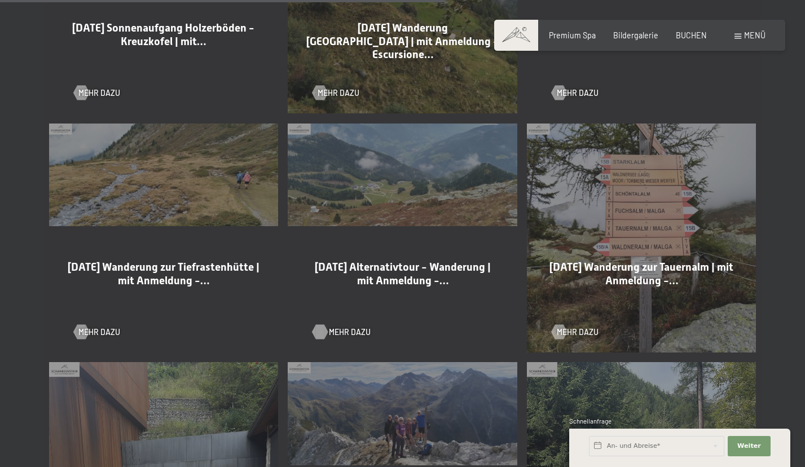
click at [324, 330] on div at bounding box center [320, 331] width 8 height 15
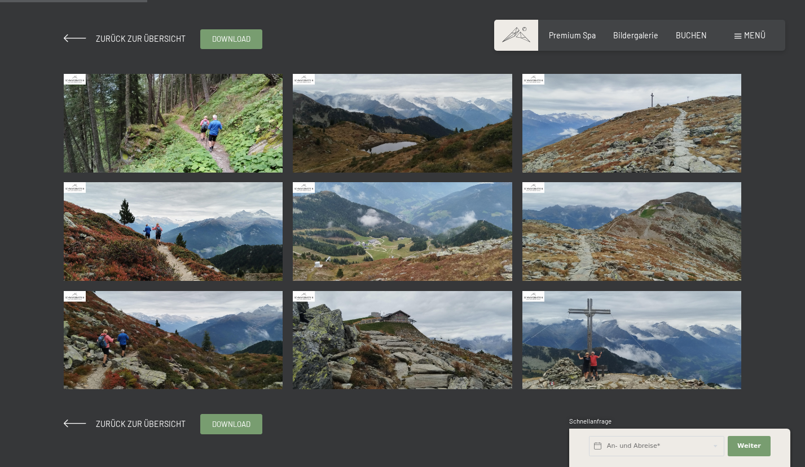
scroll to position [160, 0]
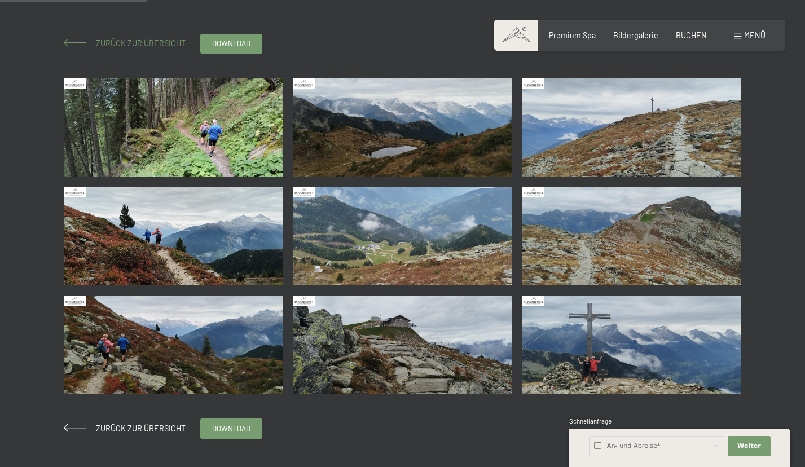
click at [82, 44] on span at bounding box center [75, 43] width 23 height 8
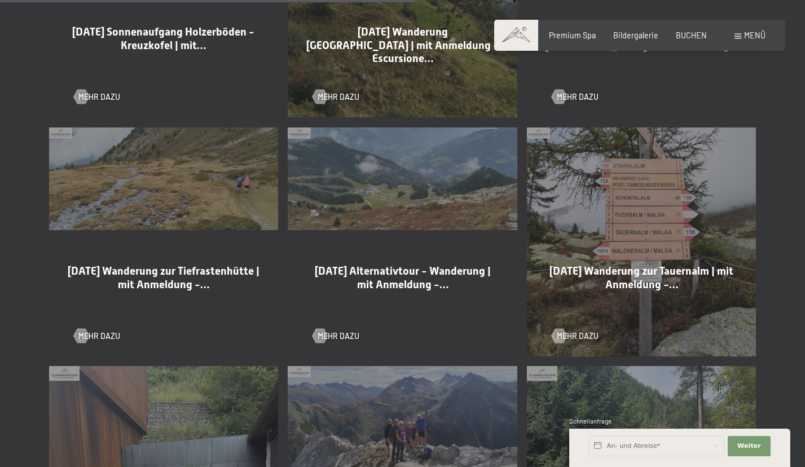
scroll to position [1591, 0]
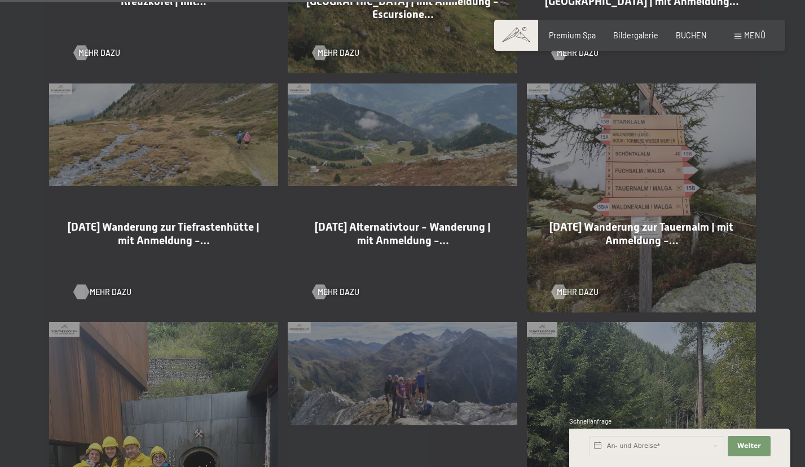
click at [85, 296] on div at bounding box center [81, 291] width 8 height 15
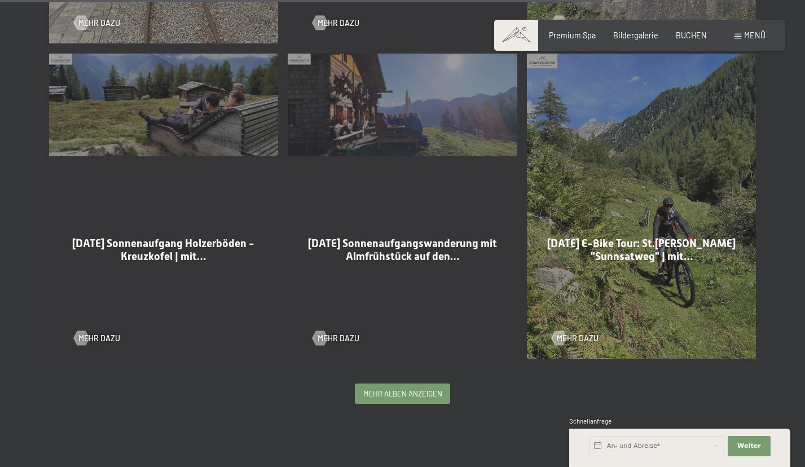
scroll to position [2250, 0]
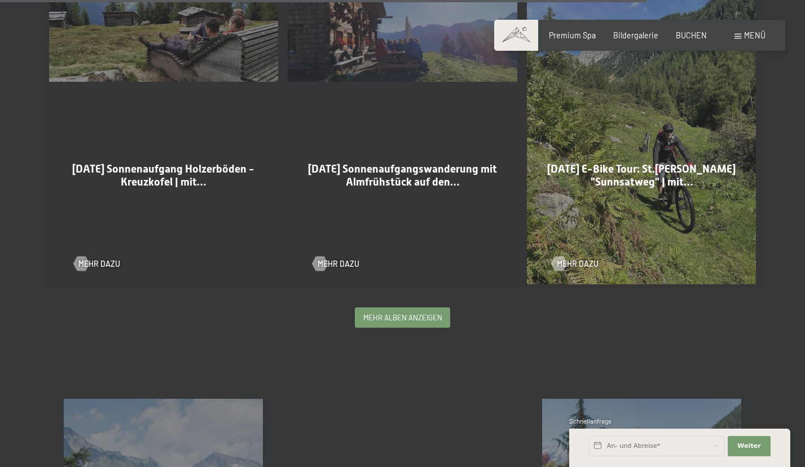
click at [428, 320] on div "mehr Alben anzeigen" at bounding box center [402, 317] width 94 height 19
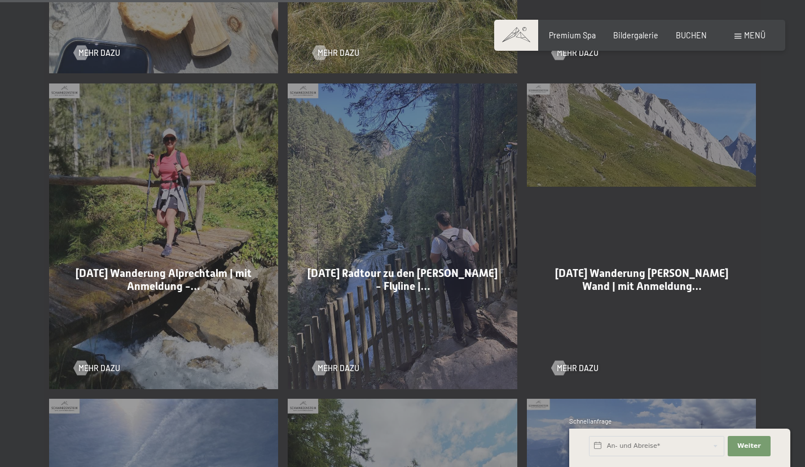
scroll to position [3790, 0]
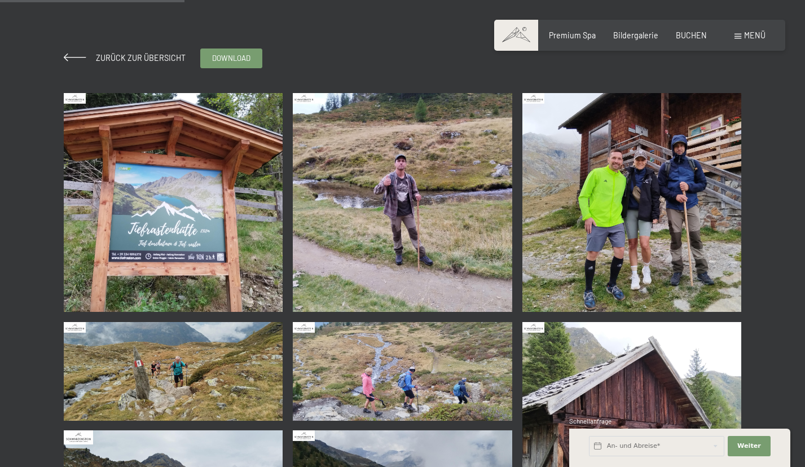
scroll to position [333, 0]
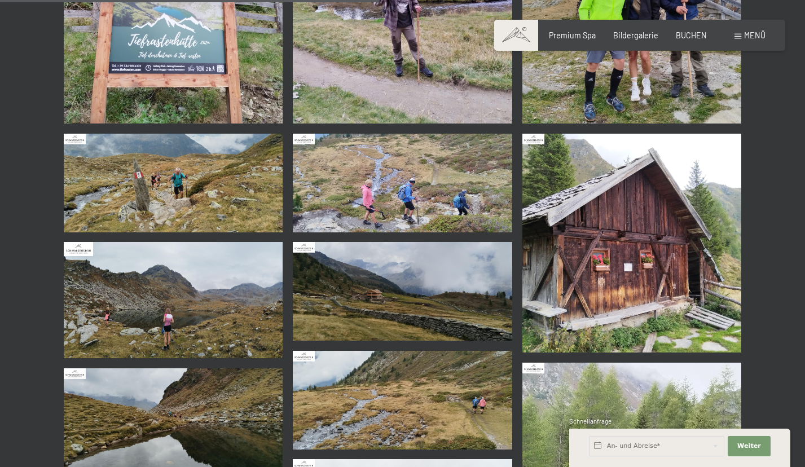
click at [171, 272] on img at bounding box center [173, 300] width 219 height 116
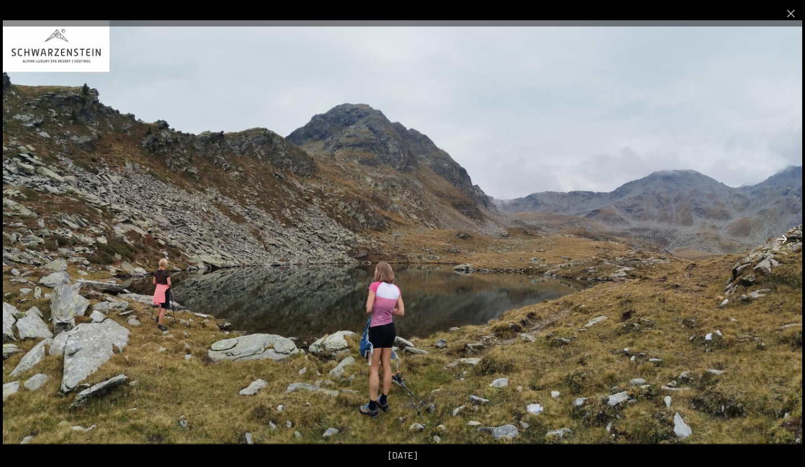
click at [783, 232] on button "Next slide" at bounding box center [782, 239] width 24 height 22
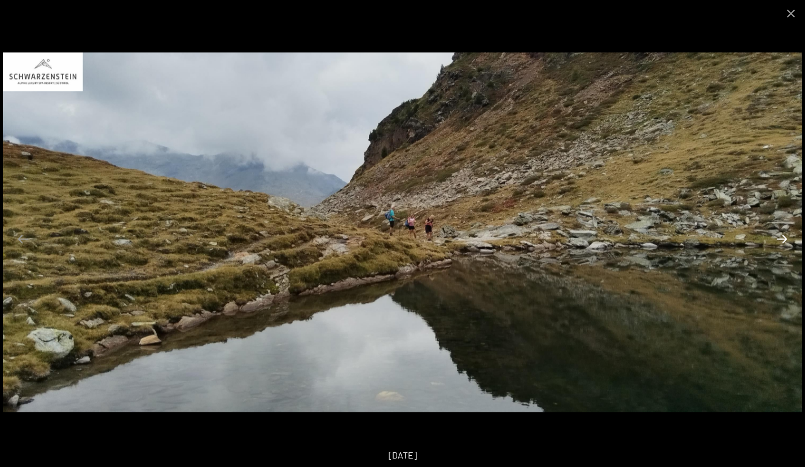
click at [782, 236] on button "Next slide" at bounding box center [782, 239] width 24 height 22
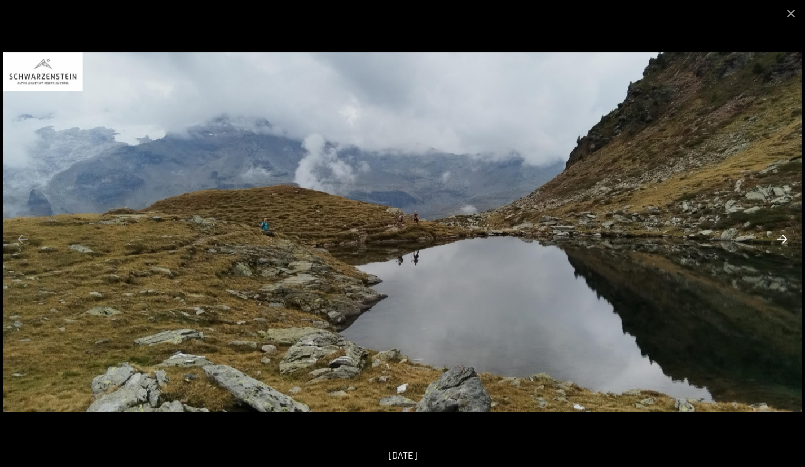
click at [782, 236] on button "Next slide" at bounding box center [782, 239] width 24 height 22
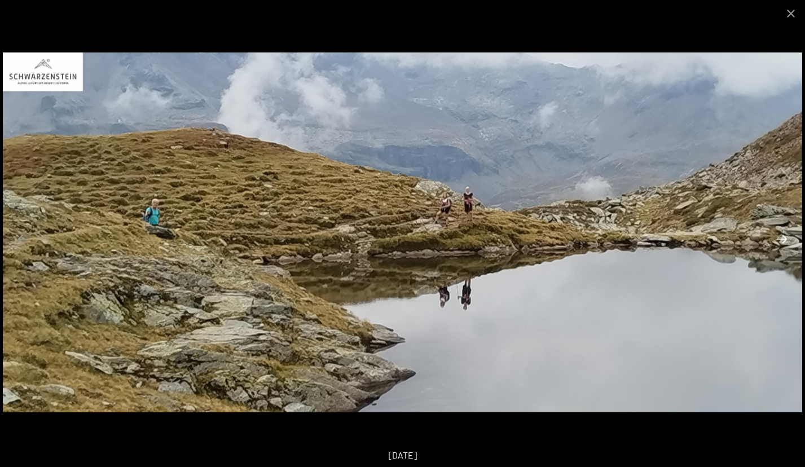
click at [782, 236] on button "Next slide" at bounding box center [782, 239] width 24 height 22
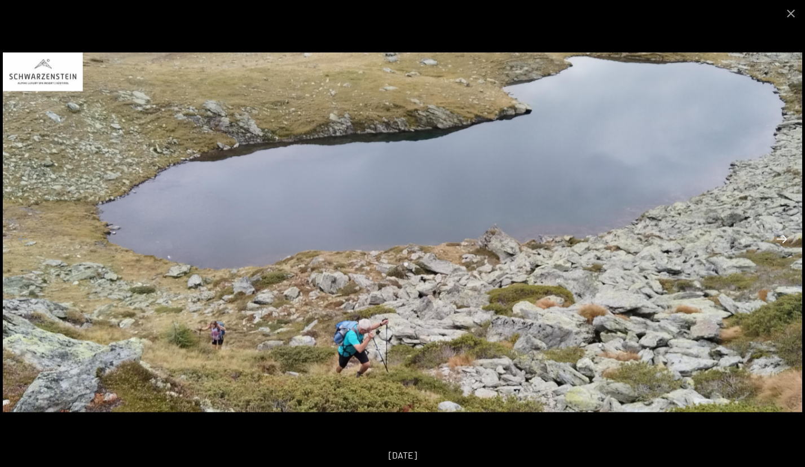
click at [782, 236] on button "Next slide" at bounding box center [782, 239] width 24 height 22
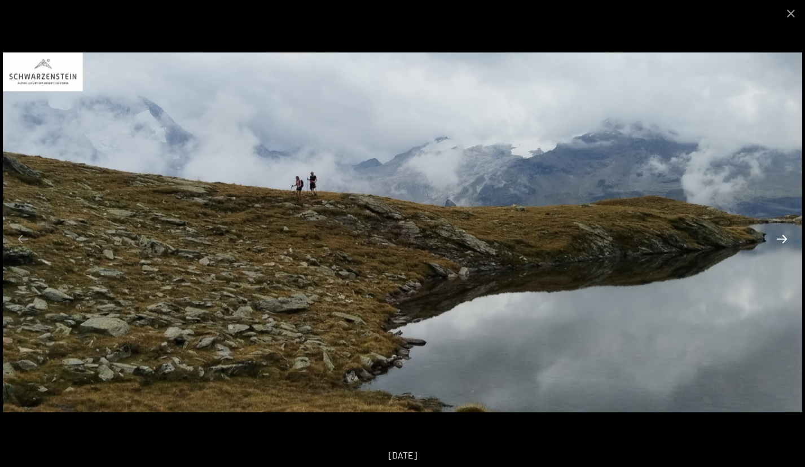
click at [782, 236] on button "Next slide" at bounding box center [782, 239] width 24 height 22
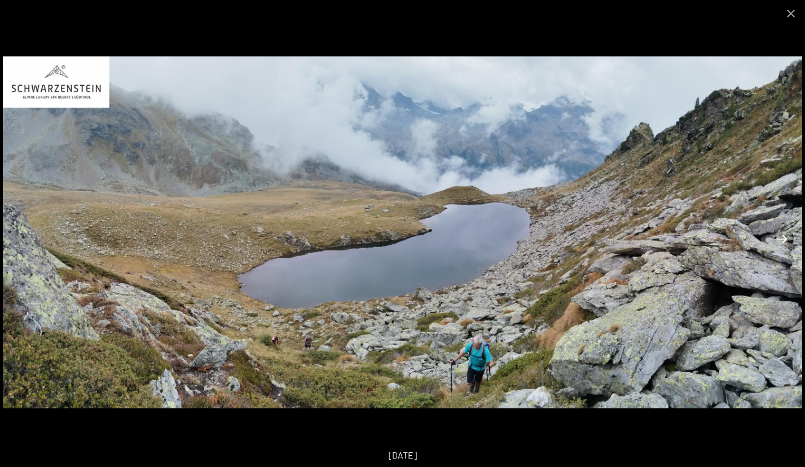
click at [782, 236] on button "Next slide" at bounding box center [782, 239] width 24 height 22
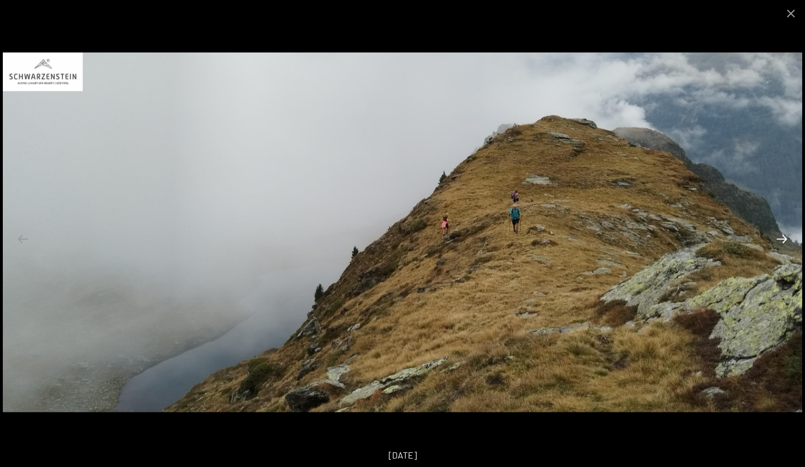
click at [782, 236] on button "Next slide" at bounding box center [782, 239] width 24 height 22
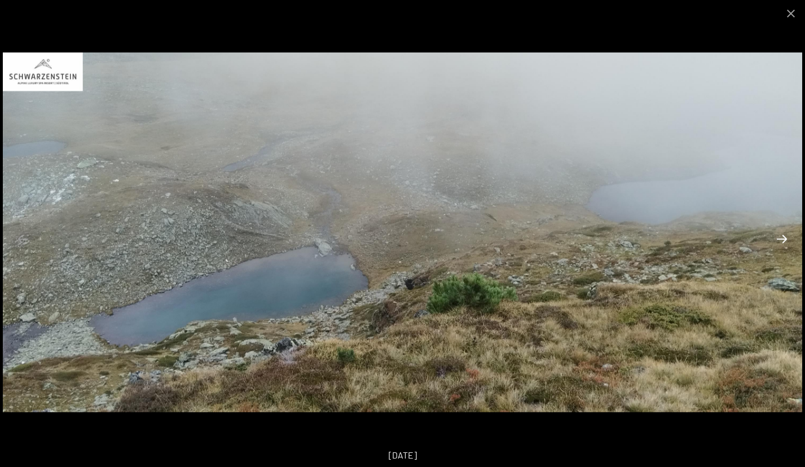
click at [782, 236] on button "Next slide" at bounding box center [782, 239] width 24 height 22
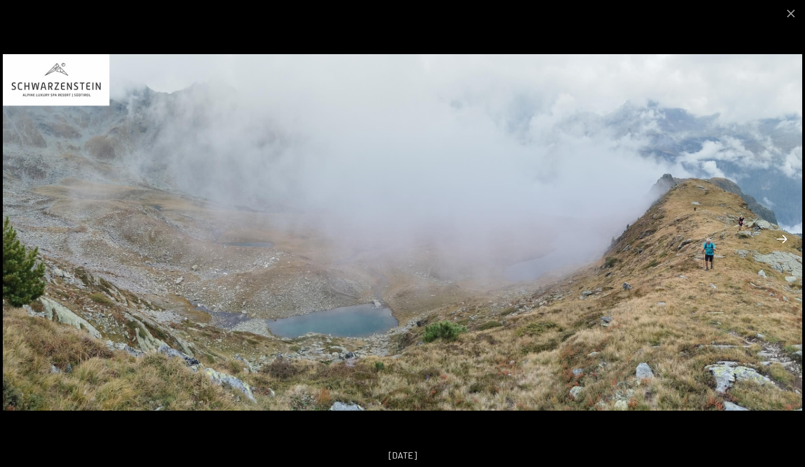
click at [782, 236] on button "Next slide" at bounding box center [782, 239] width 24 height 22
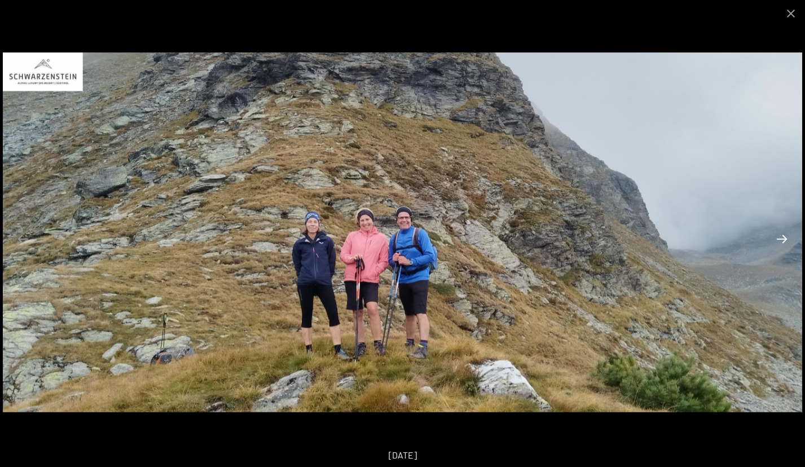
click at [782, 236] on button "Next slide" at bounding box center [782, 239] width 24 height 22
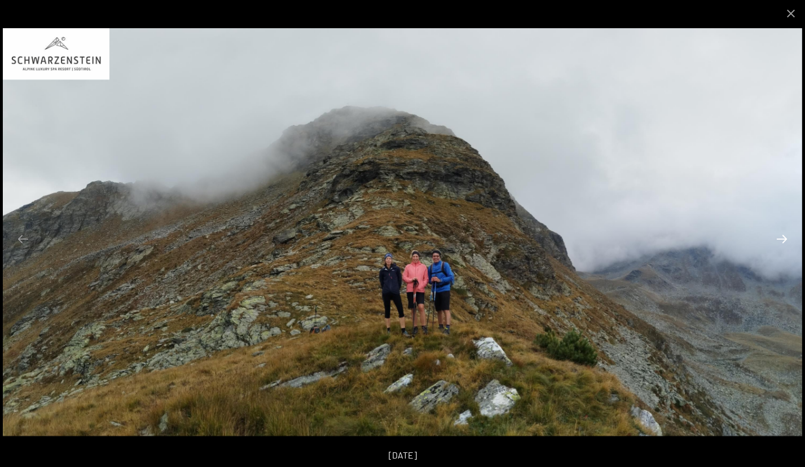
click at [782, 236] on button "Next slide" at bounding box center [782, 239] width 24 height 22
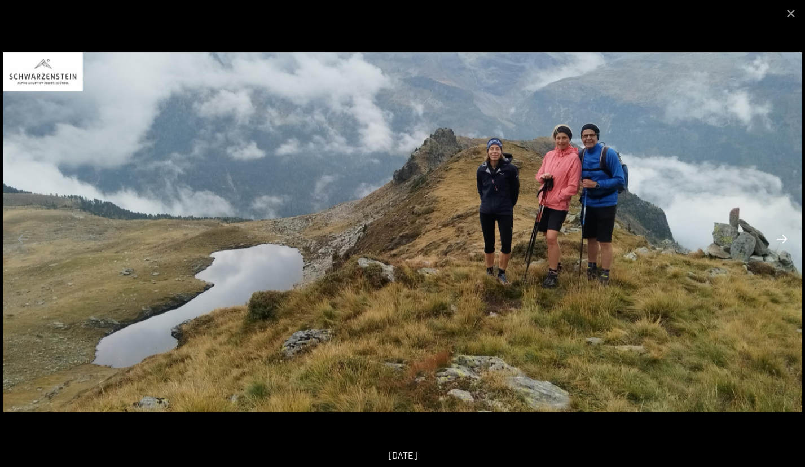
click at [782, 236] on button "Next slide" at bounding box center [782, 239] width 24 height 22
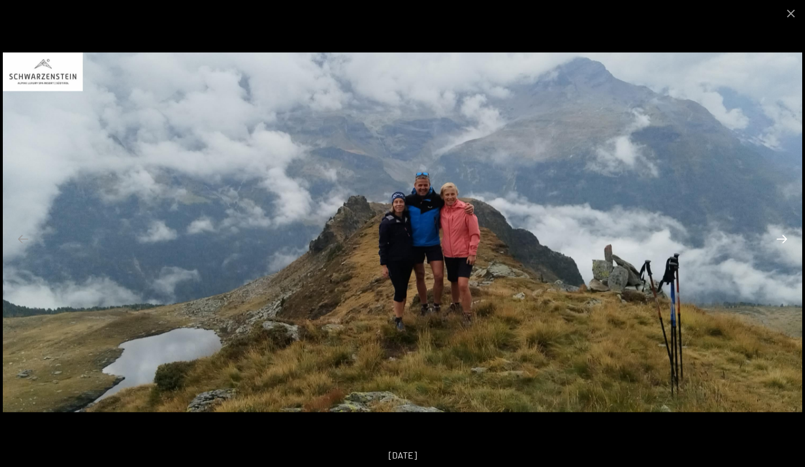
click at [784, 240] on button "Next slide" at bounding box center [782, 239] width 24 height 22
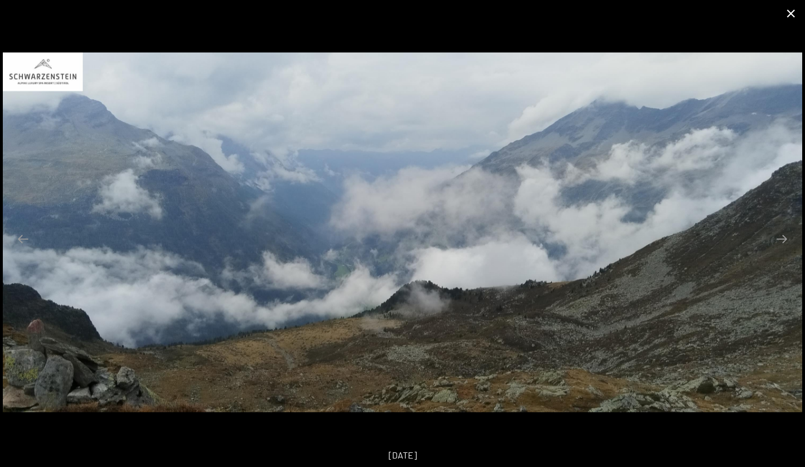
click at [787, 15] on button "Close gallery" at bounding box center [791, 13] width 28 height 27
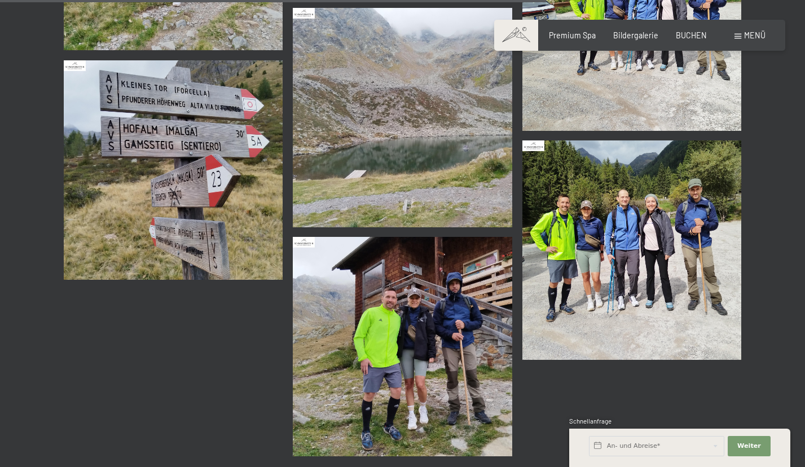
scroll to position [2784, 0]
